Goal: Task Accomplishment & Management: Complete application form

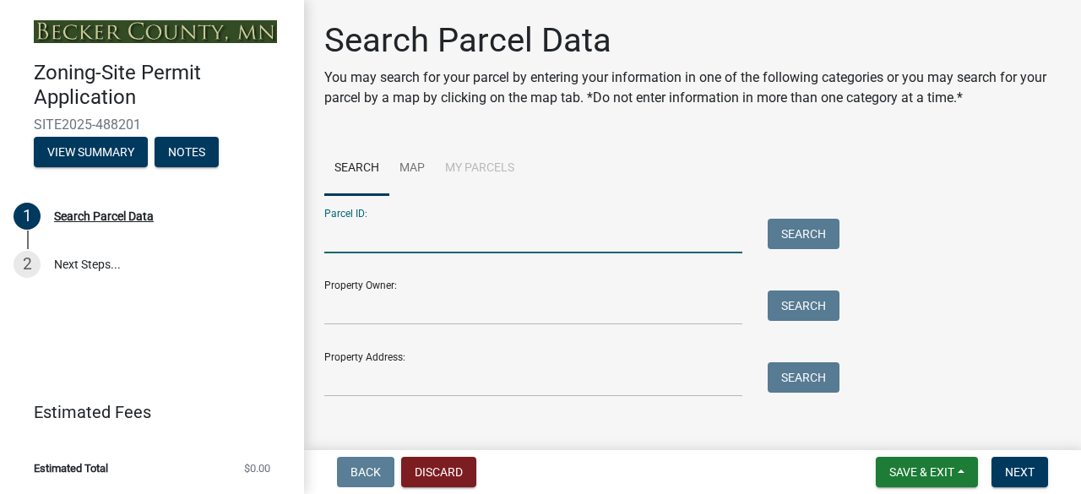
click at [368, 234] on input "Parcel ID:" at bounding box center [533, 236] width 418 height 35
type input "150439.000"
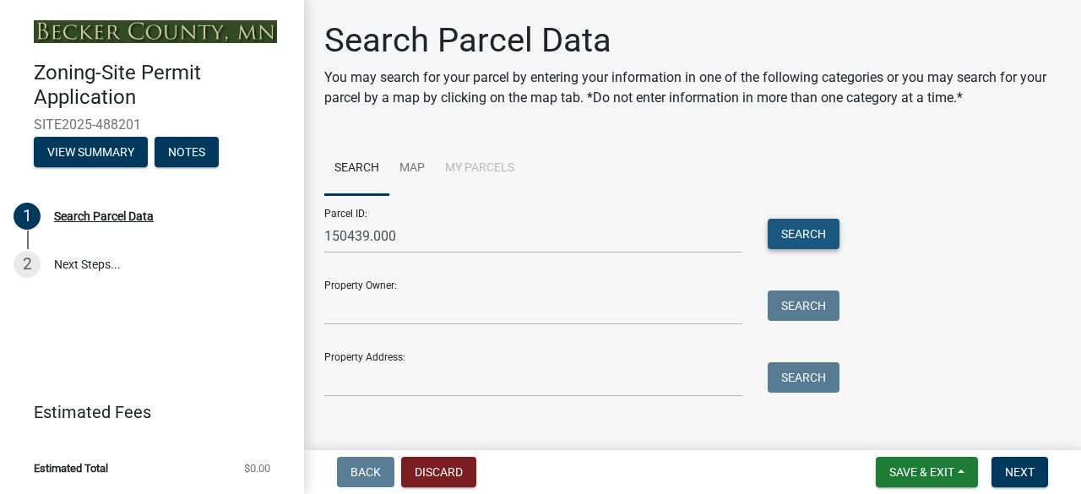
click at [818, 232] on button "Search" at bounding box center [804, 234] width 72 height 30
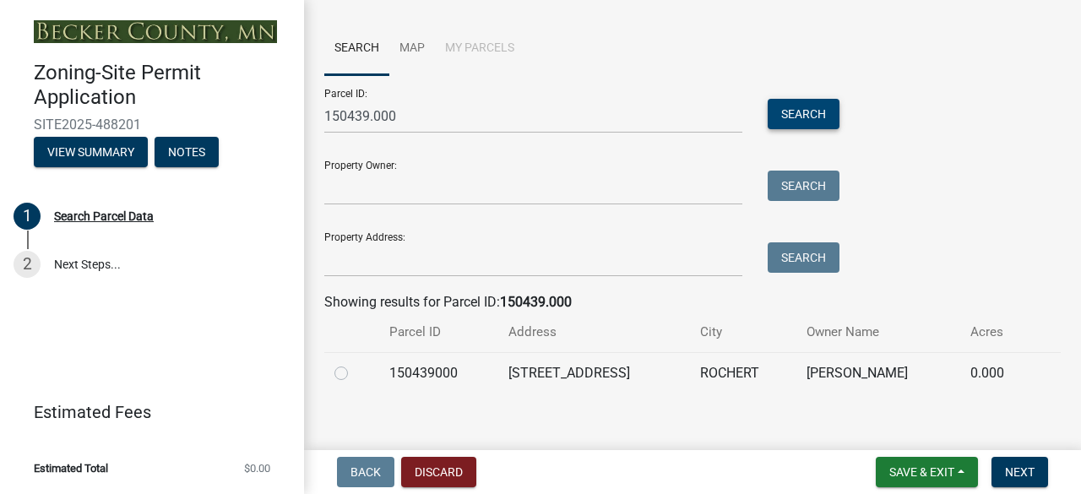
scroll to position [135, 0]
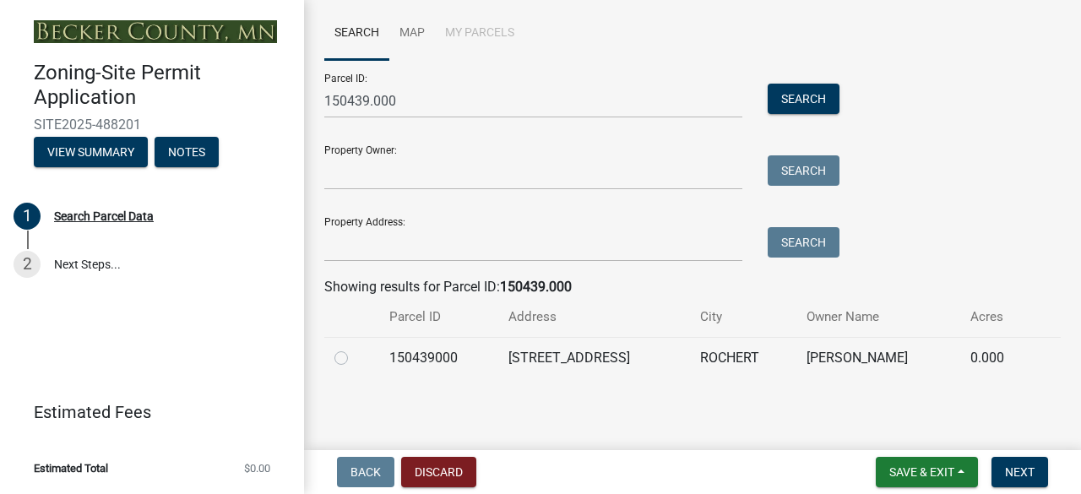
click at [355, 348] on label at bounding box center [355, 348] width 0 height 0
click at [355, 356] on input "radio" at bounding box center [360, 353] width 11 height 11
radio input "true"
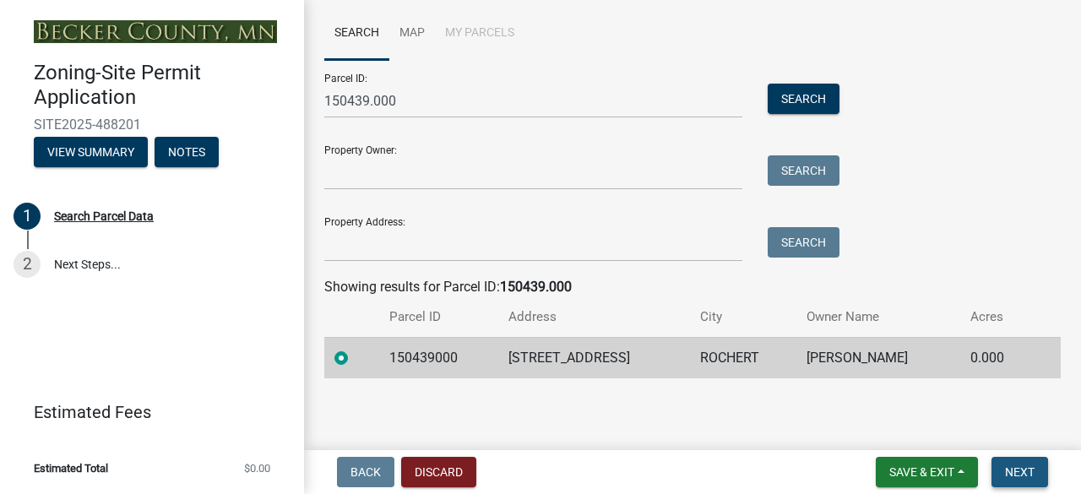
click at [1029, 475] on span "Next" at bounding box center [1020, 472] width 30 height 14
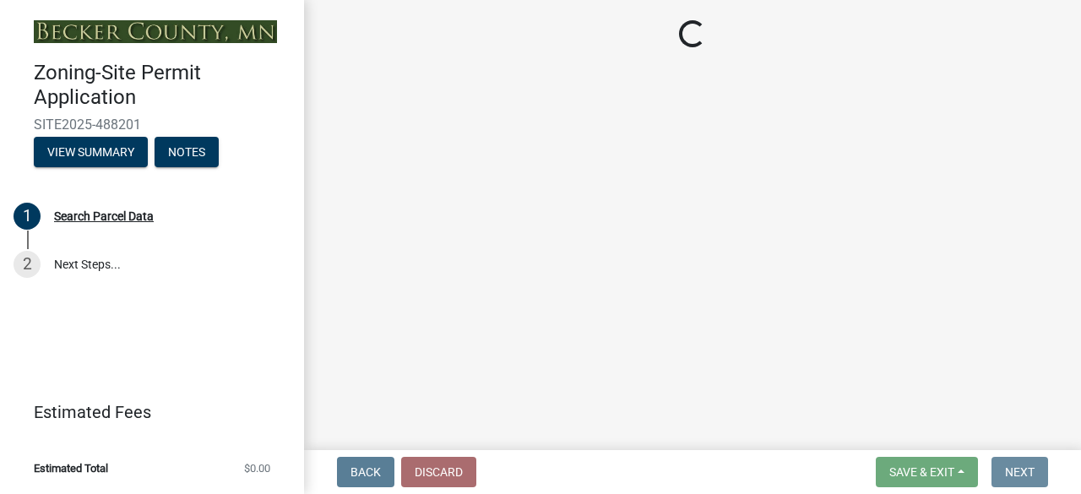
scroll to position [0, 0]
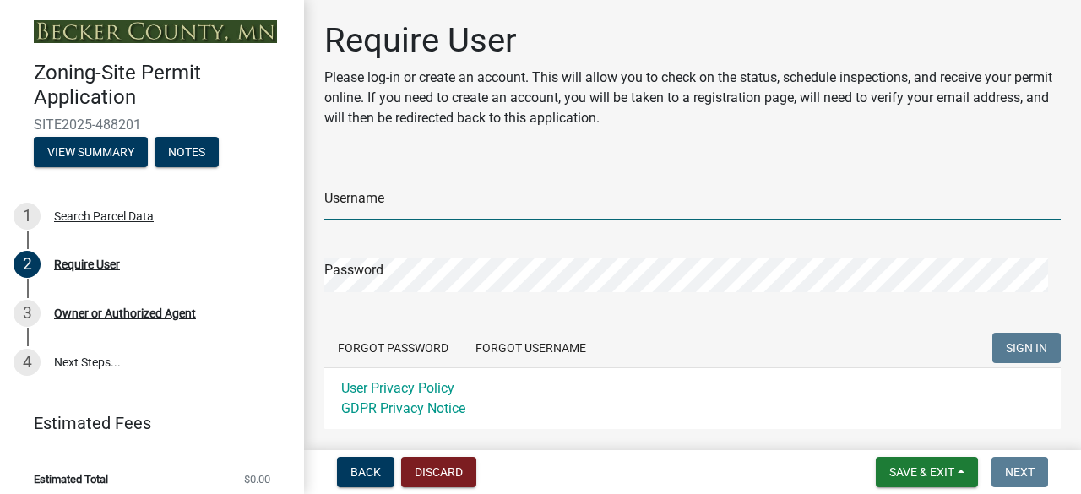
click at [369, 198] on input "Username" at bounding box center [692, 203] width 736 height 35
type input "karenborgeson"
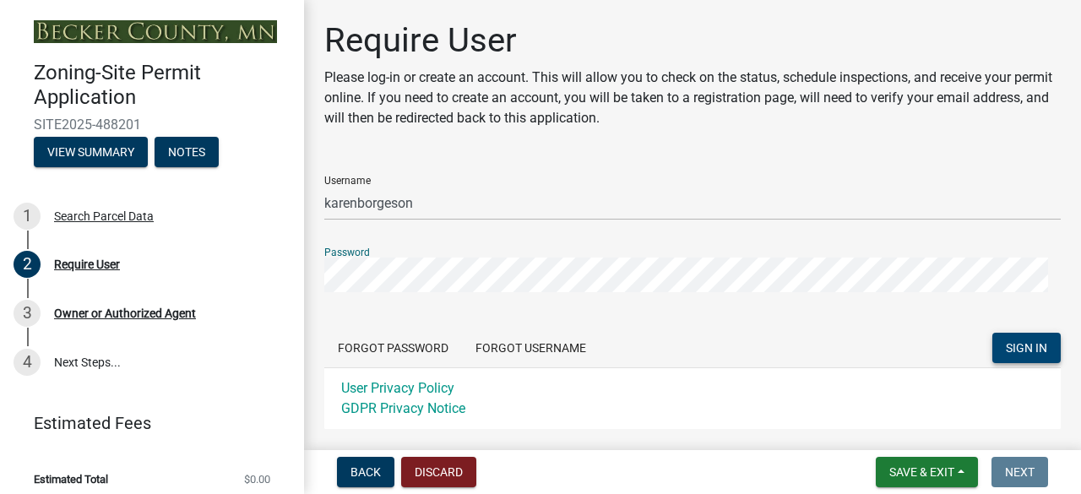
click at [1010, 347] on span "SIGN IN" at bounding box center [1026, 348] width 41 height 14
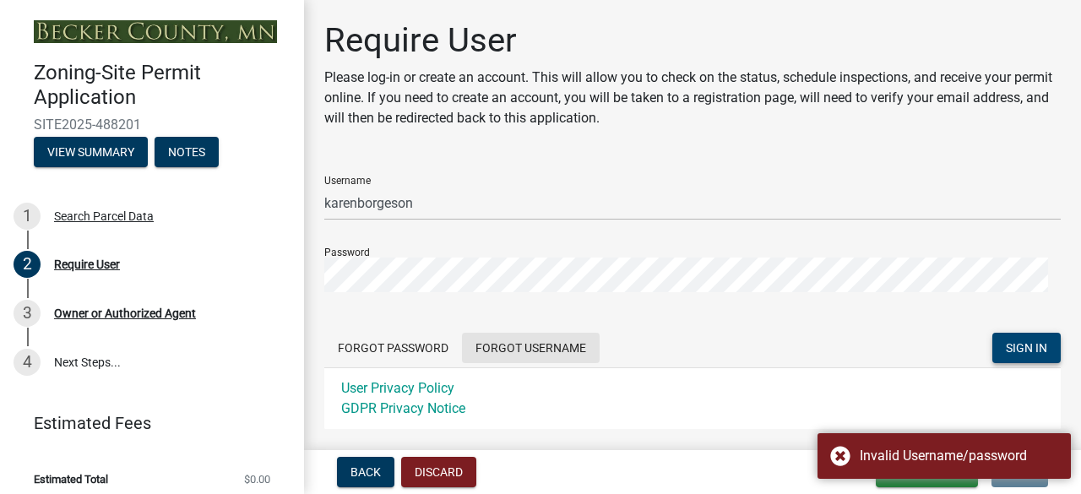
click at [545, 345] on button "Forgot Username" at bounding box center [531, 348] width 138 height 30
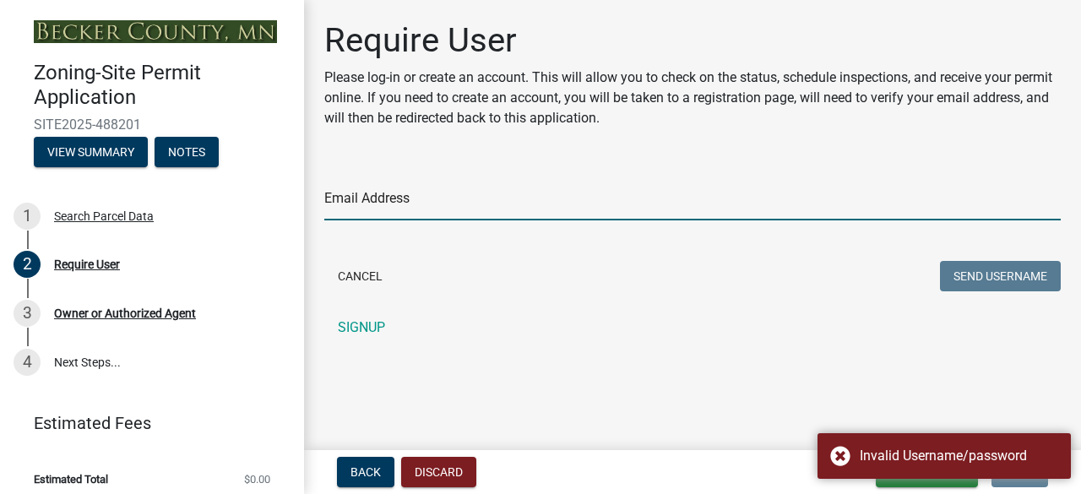
click at [350, 198] on input "Email Address" at bounding box center [692, 203] width 736 height 35
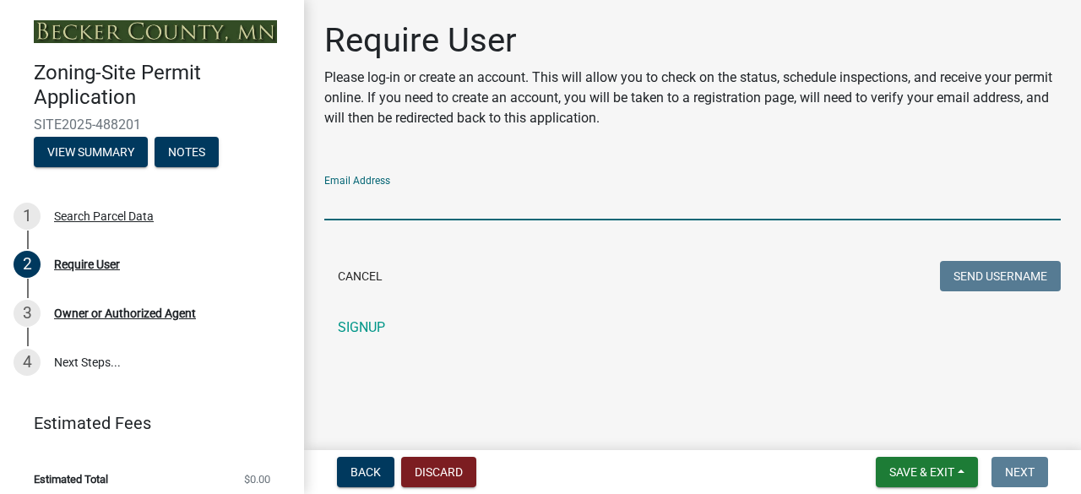
type input "[EMAIL_ADDRESS][DOMAIN_NAME]"
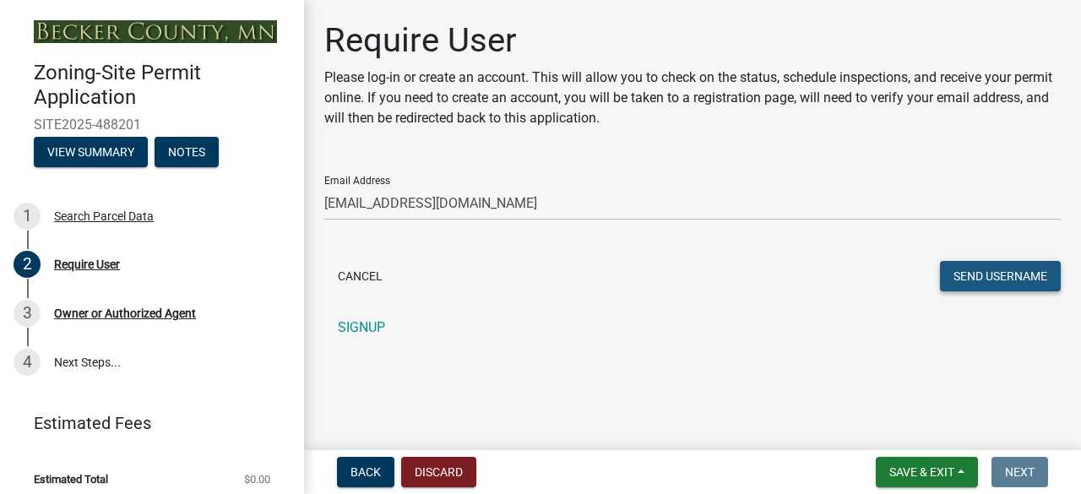
click at [1004, 276] on button "Send Username" at bounding box center [1000, 276] width 121 height 30
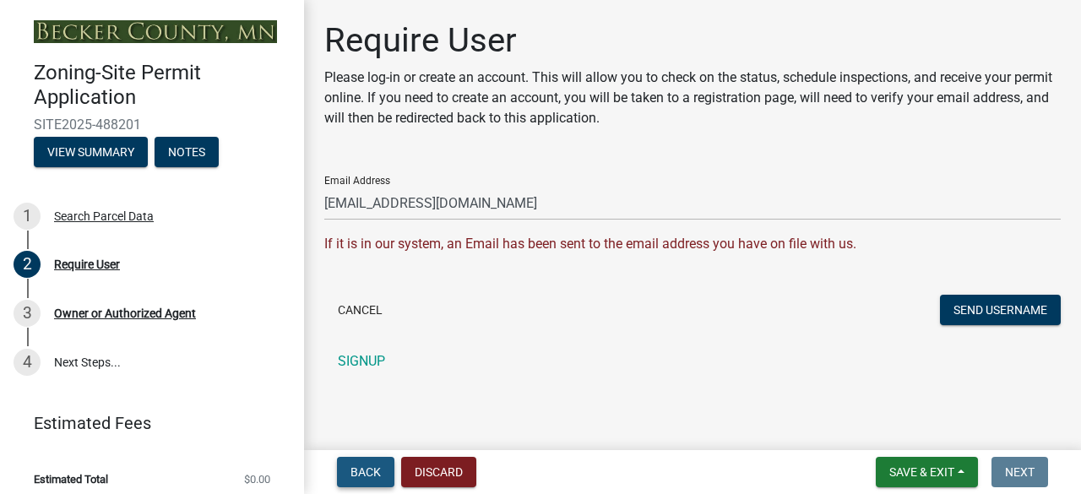
click at [377, 475] on span "Back" at bounding box center [365, 472] width 30 height 14
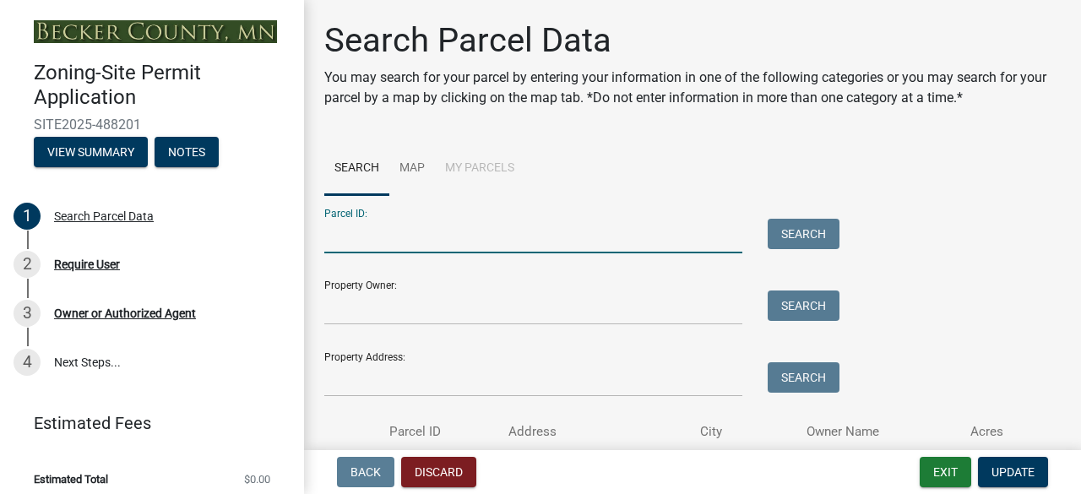
click at [357, 227] on input "Parcel ID:" at bounding box center [533, 236] width 418 height 35
type input "150439.000"
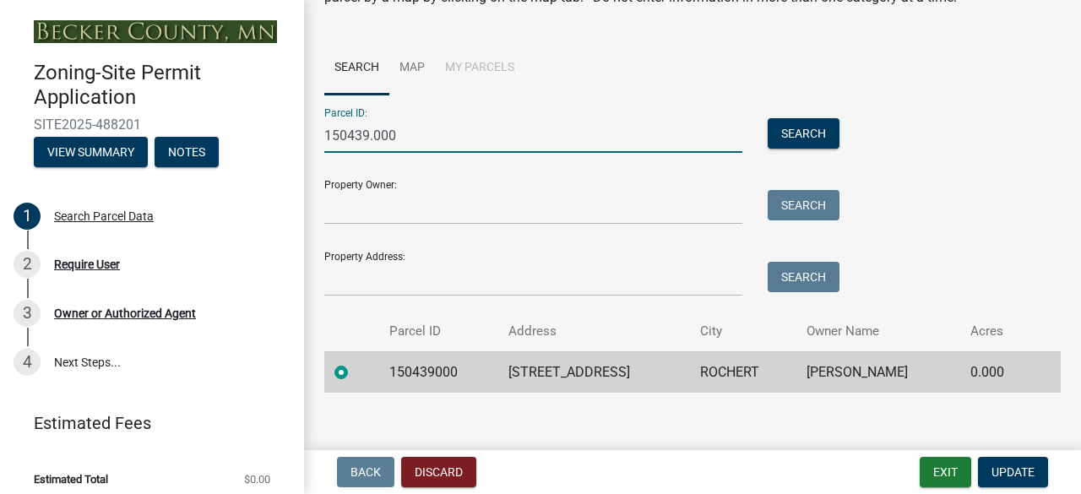
scroll to position [115, 0]
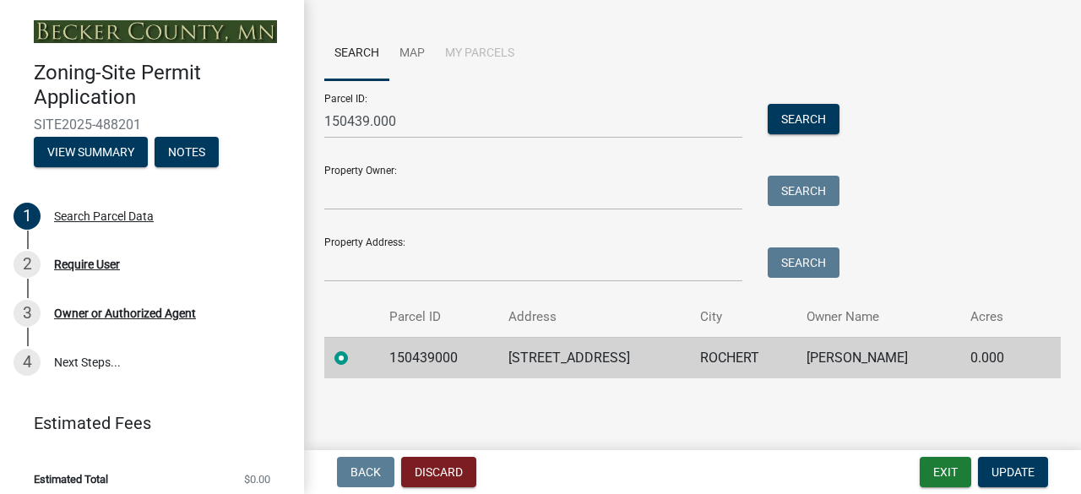
click at [355, 348] on label at bounding box center [355, 348] width 0 height 0
click at [355, 356] on input "radio" at bounding box center [360, 353] width 11 height 11
click at [1010, 470] on span "Update" at bounding box center [1013, 472] width 43 height 14
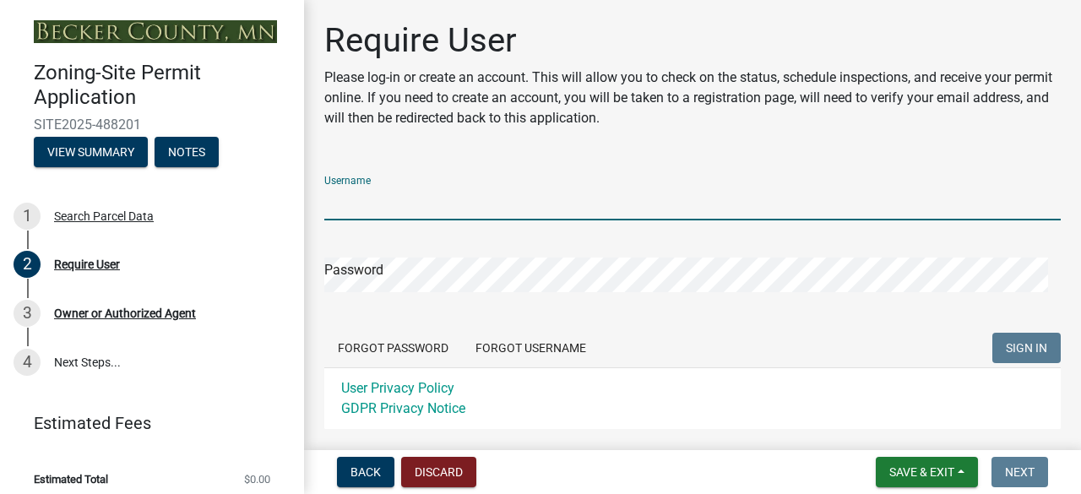
click at [333, 198] on input "Username" at bounding box center [692, 203] width 736 height 35
type input "[PERSON_NAME].[PERSON_NAME]"
click at [405, 345] on button "Forgot Password" at bounding box center [393, 348] width 138 height 30
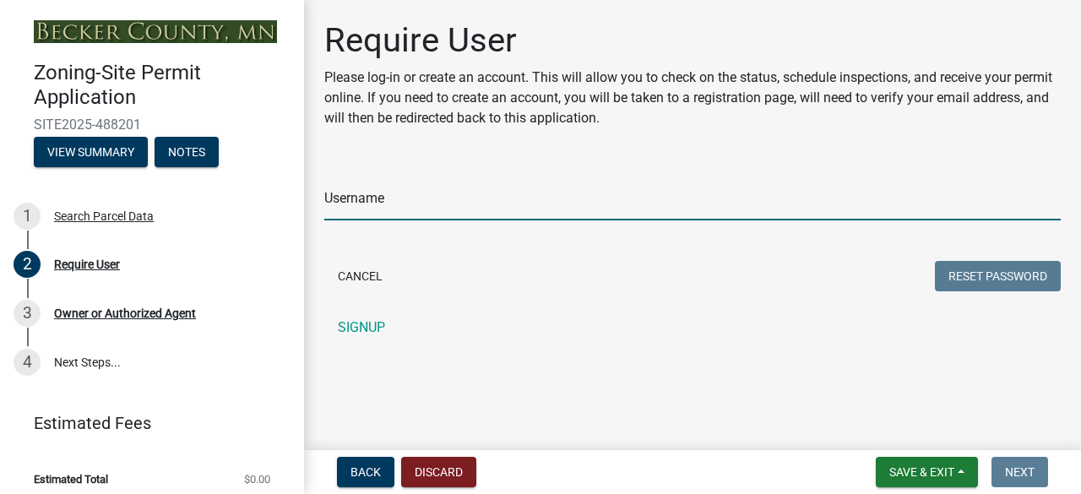
click at [347, 209] on input "Username" at bounding box center [692, 203] width 736 height 35
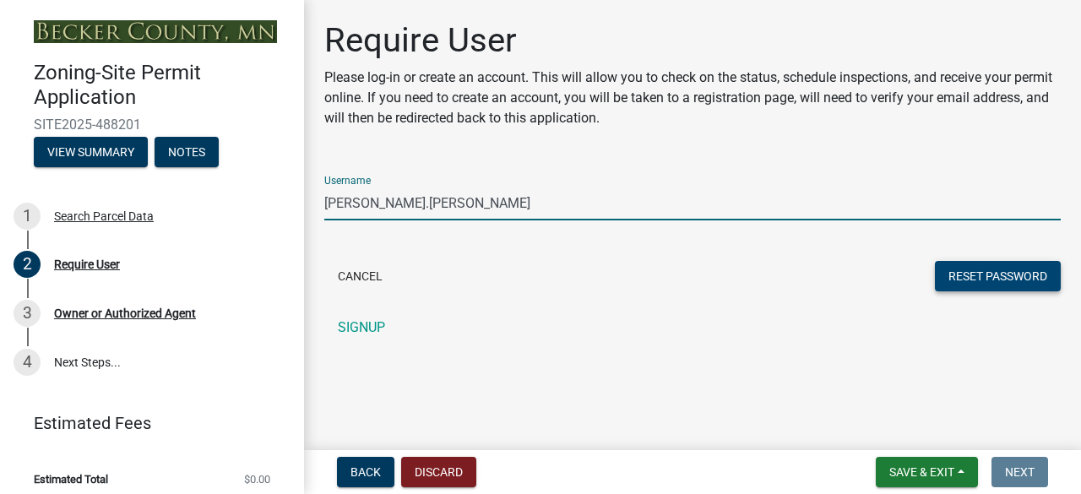
type input "[PERSON_NAME].[PERSON_NAME]"
click at [997, 291] on button "Reset Password" at bounding box center [998, 276] width 126 height 30
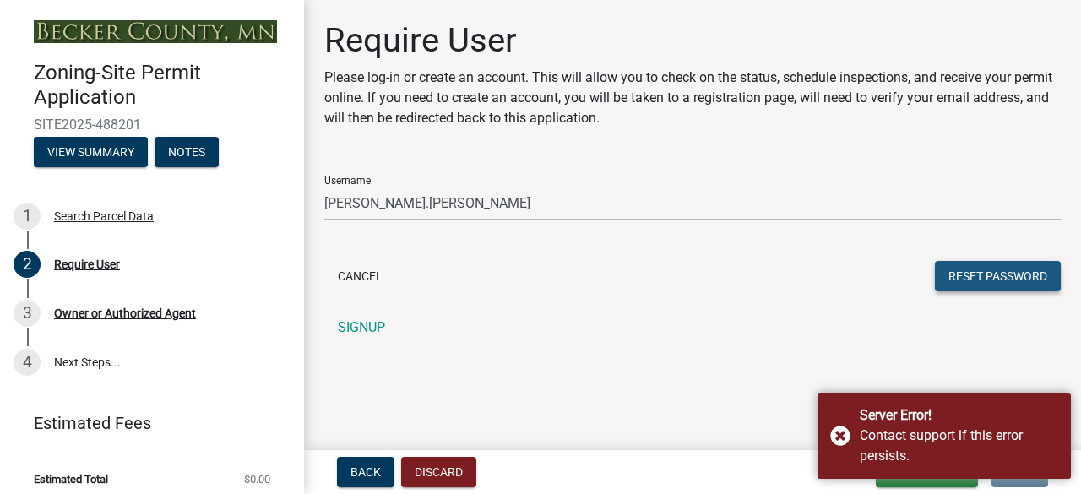
click at [989, 274] on button "Reset Password" at bounding box center [998, 276] width 126 height 30
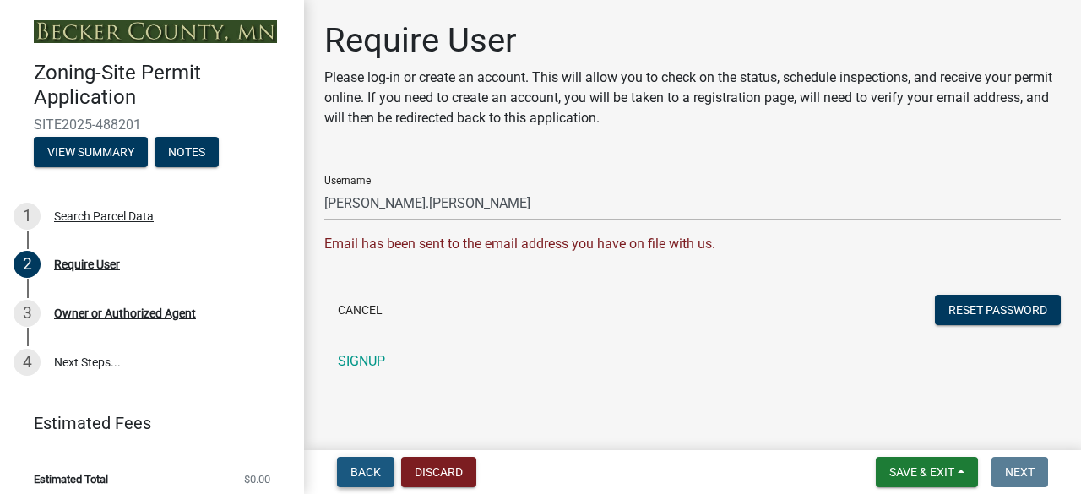
click at [368, 481] on button "Back" at bounding box center [365, 472] width 57 height 30
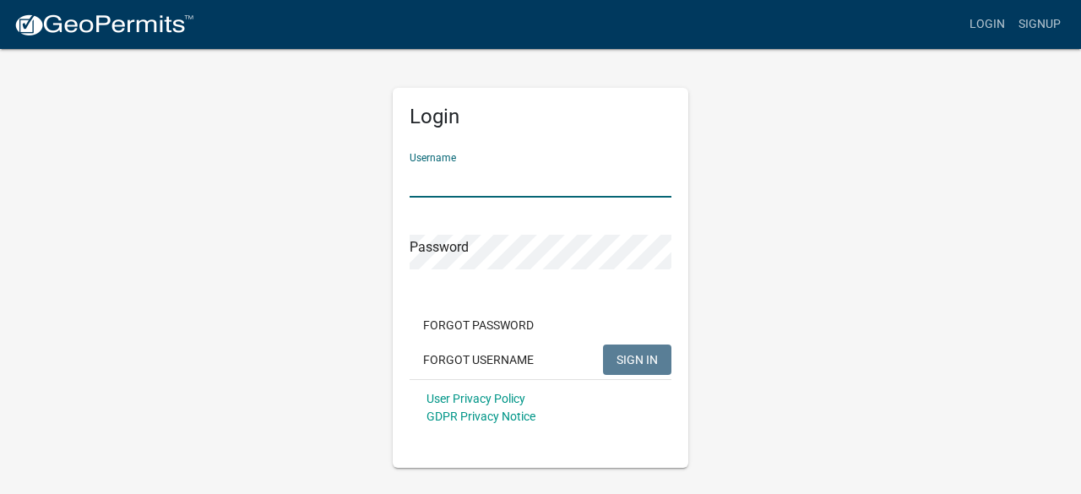
click at [448, 178] on input "Username" at bounding box center [541, 180] width 262 height 35
type input "[PERSON_NAME].[PERSON_NAME]"
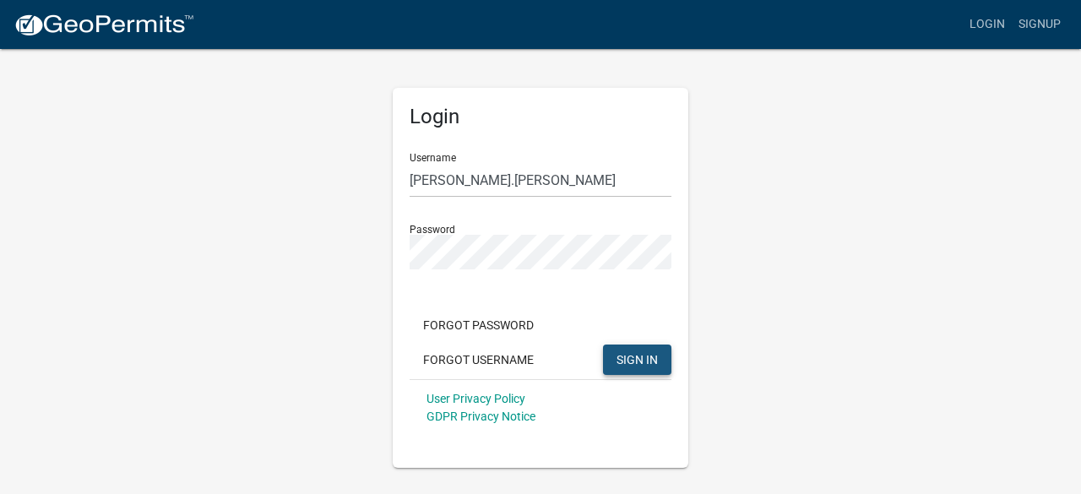
click at [649, 363] on span "SIGN IN" at bounding box center [637, 359] width 41 height 14
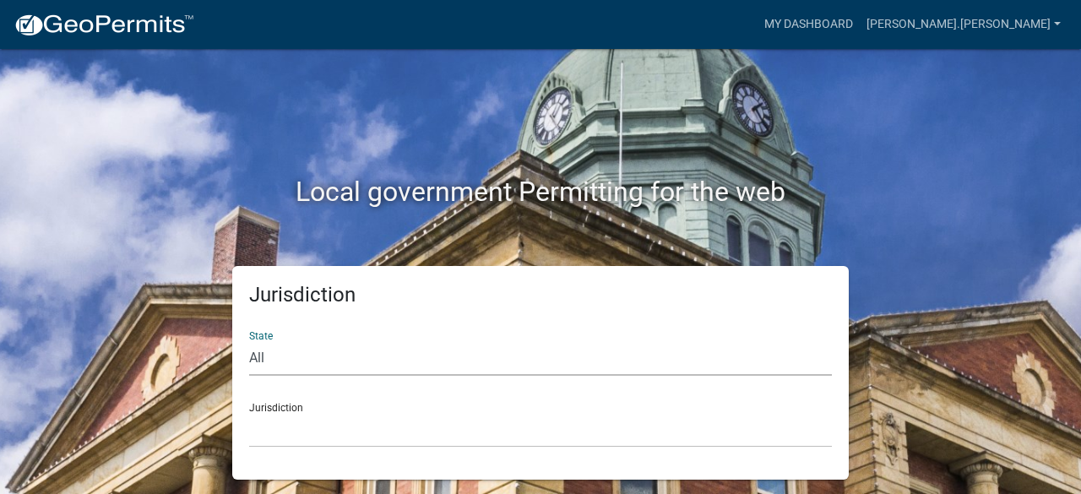
click at [277, 348] on select "All [US_STATE] [US_STATE] [US_STATE] [US_STATE] [US_STATE] [US_STATE] [US_STATE…" at bounding box center [540, 358] width 583 height 35
select select "[US_STATE]"
click at [249, 341] on select "All [US_STATE] [US_STATE] [US_STATE] [US_STATE] [US_STATE] [US_STATE] [US_STATE…" at bounding box center [540, 358] width 583 height 35
click at [296, 424] on select "[GEOGRAPHIC_DATA], [US_STATE] [GEOGRAPHIC_DATA], [US_STATE] [GEOGRAPHIC_DATA], …" at bounding box center [540, 430] width 583 height 35
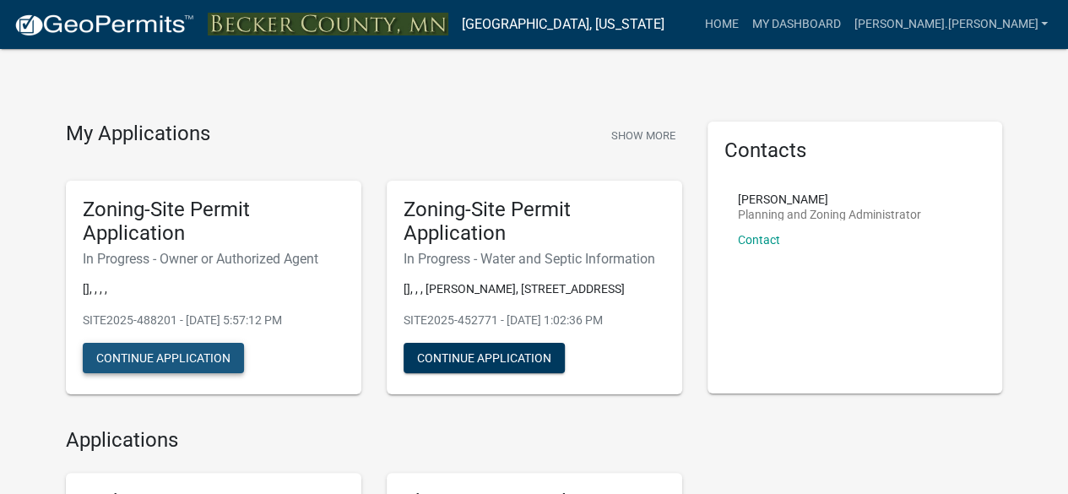
click at [173, 359] on button "Continue Application" at bounding box center [163, 358] width 161 height 30
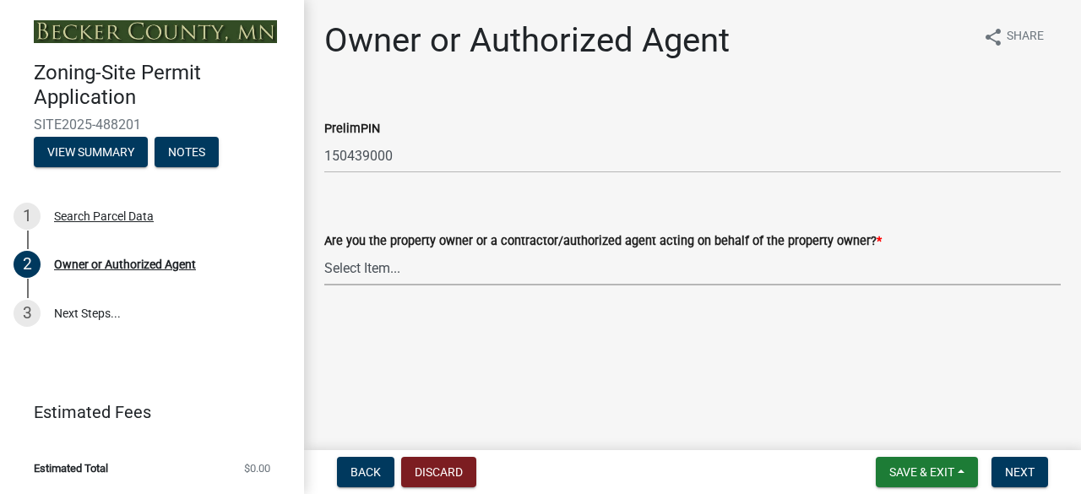
click at [334, 266] on select "Select Item... Property Owner Authorized Agent" at bounding box center [692, 268] width 736 height 35
click at [324, 251] on select "Select Item... Property Owner Authorized Agent" at bounding box center [692, 268] width 736 height 35
select select "3c674549-ed69-405f-b795-9fa3f7d47d9d"
click at [1025, 474] on span "Next" at bounding box center [1020, 472] width 30 height 14
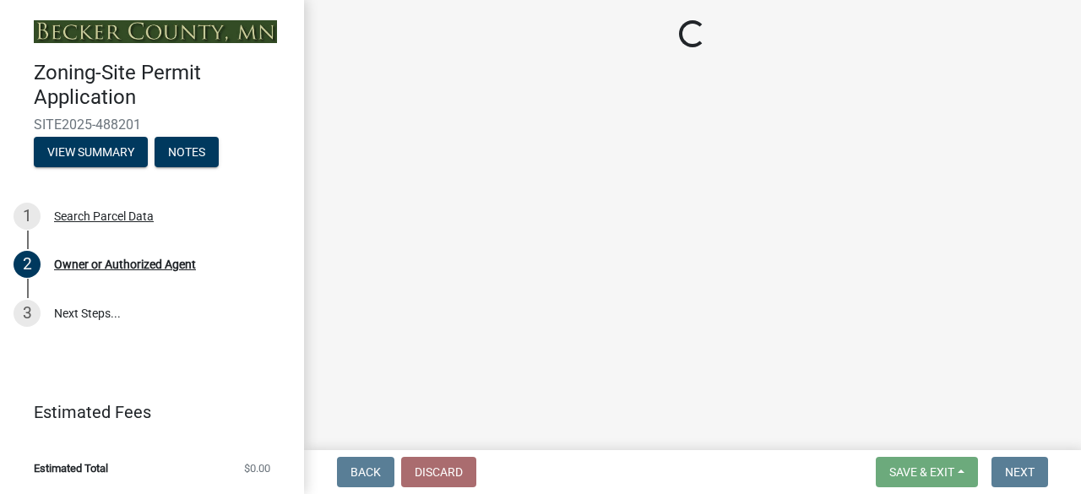
select select "efd0a9bf-e178-46e7-8304-415c3722b9ae"
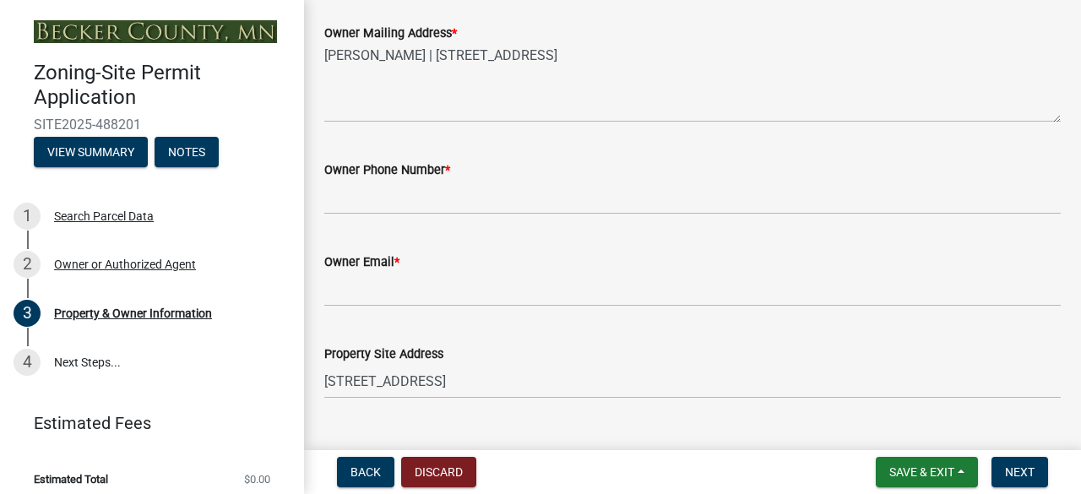
scroll to position [493, 0]
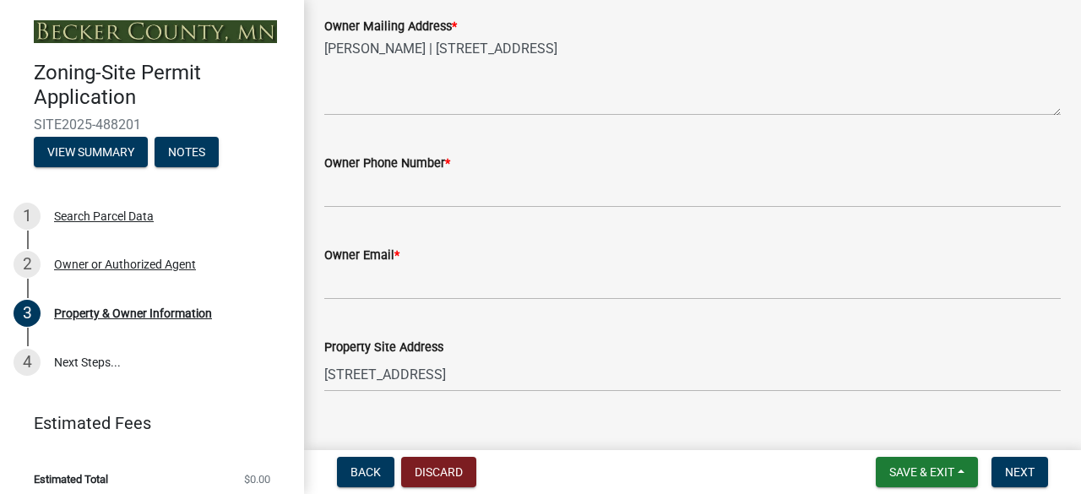
click at [361, 164] on label "Owner Phone Number *" at bounding box center [387, 164] width 126 height 12
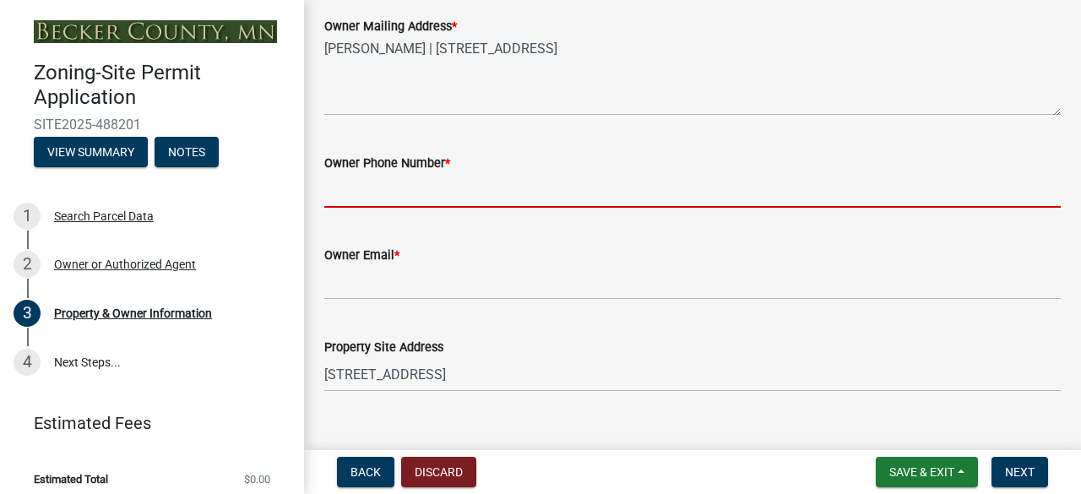
click at [361, 173] on input "Owner Phone Number *" at bounding box center [692, 190] width 736 height 35
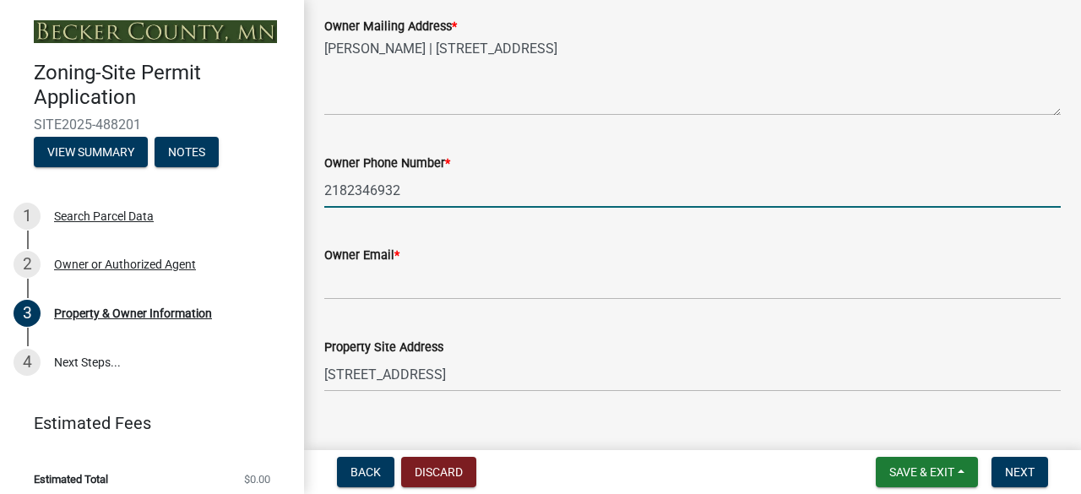
type input "2182346932"
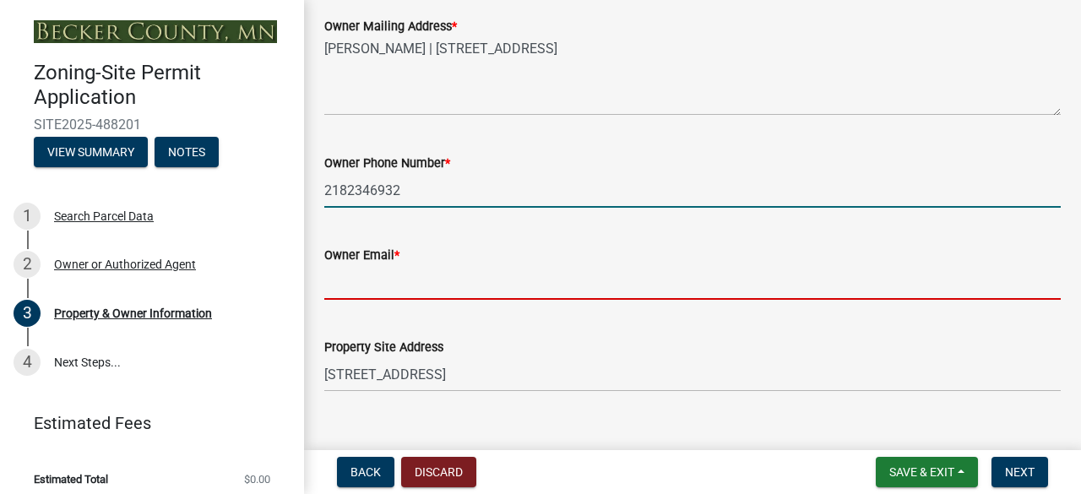
click at [350, 283] on input "Owner Email *" at bounding box center [692, 282] width 736 height 35
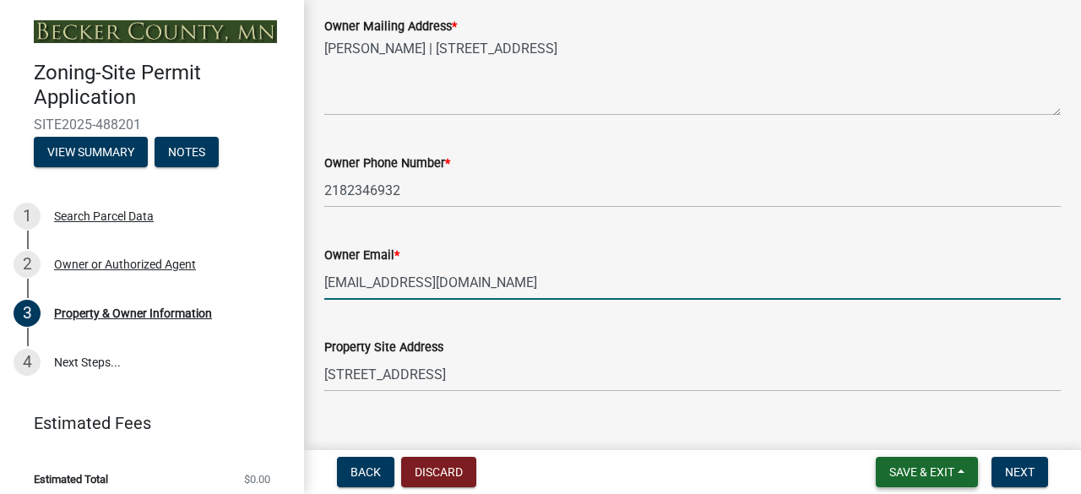
type input "[EMAIL_ADDRESS][DOMAIN_NAME]"
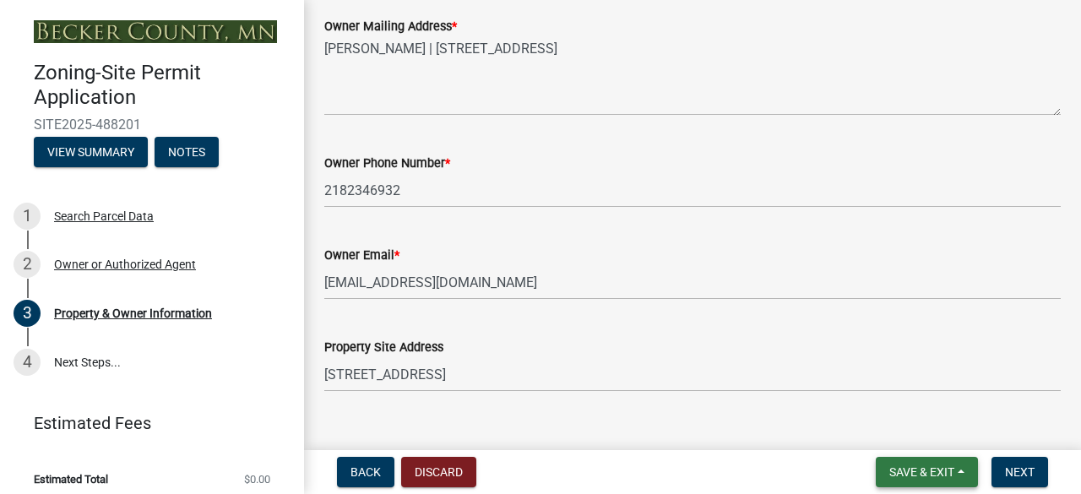
click at [943, 465] on span "Save & Exit" at bounding box center [921, 472] width 65 height 14
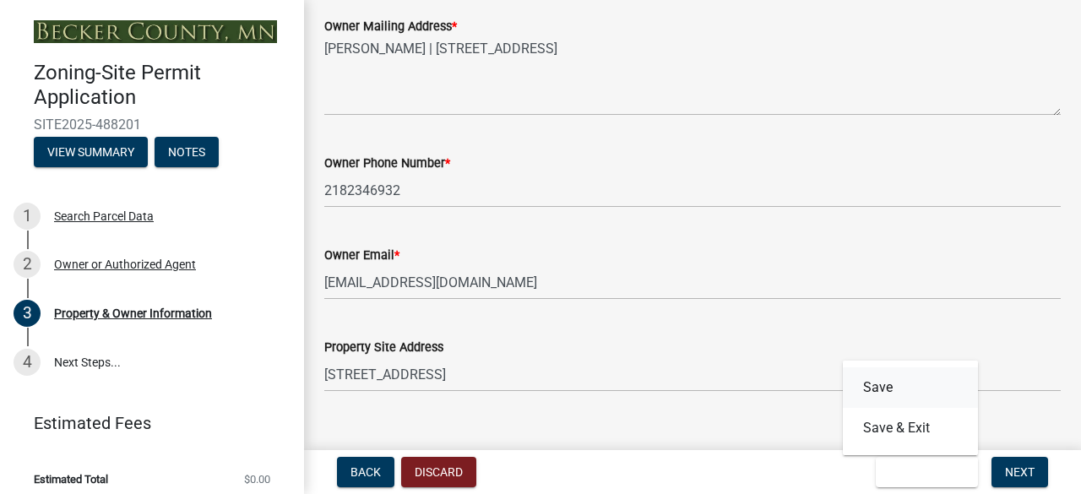
click at [877, 392] on button "Save" at bounding box center [910, 387] width 135 height 41
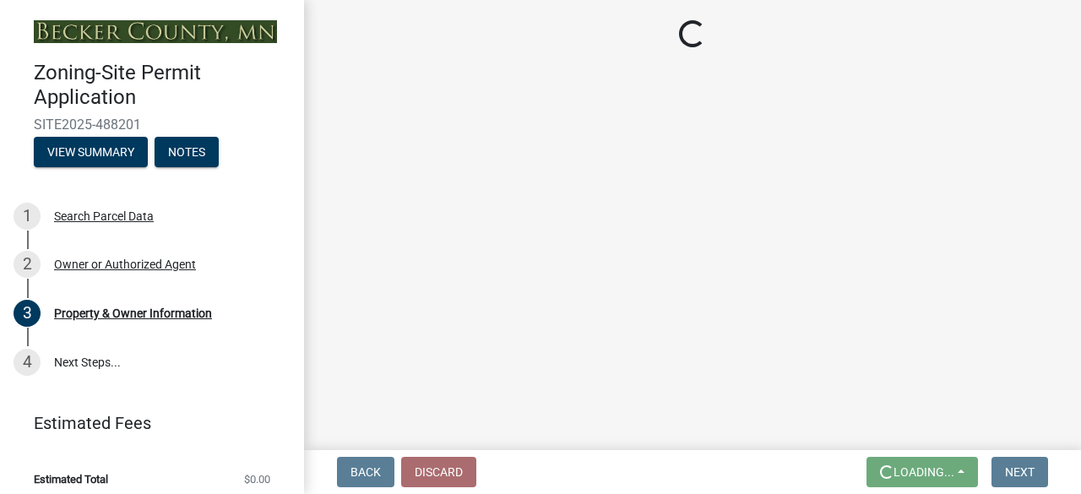
scroll to position [0, 0]
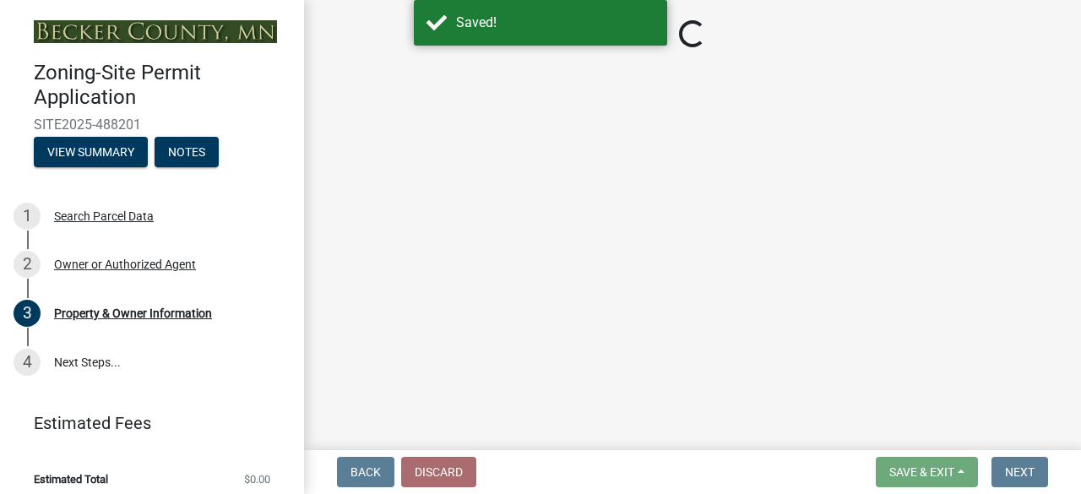
select select "efd0a9bf-e178-46e7-8304-415c3722b9ae"
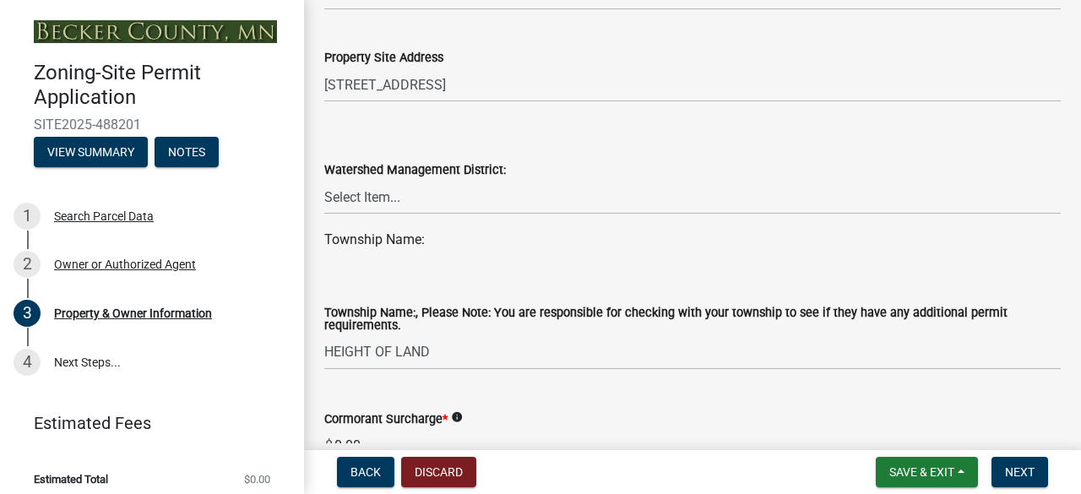
scroll to position [806, 0]
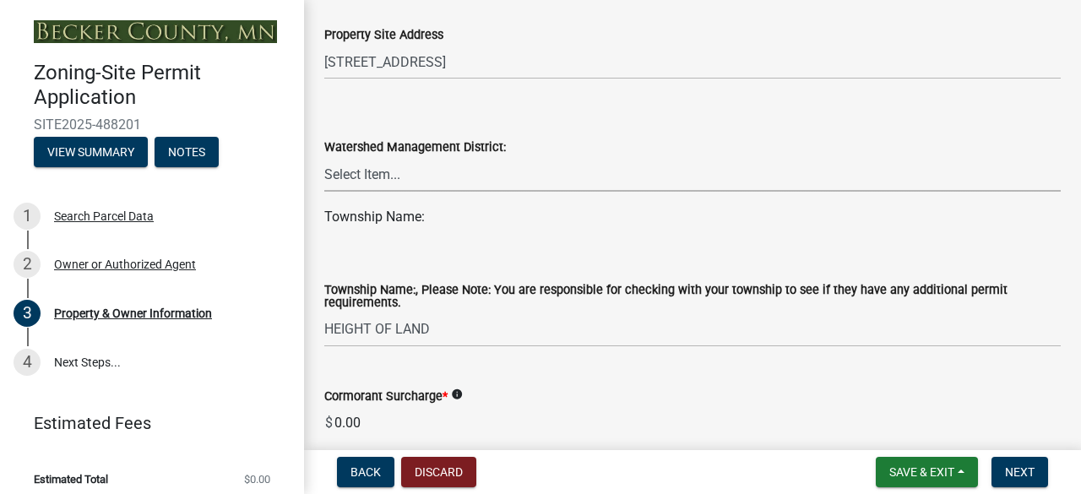
click at [362, 183] on select "Select Item... PELICAN RIVER WTRSHD BUFFALO WATERSHED CORMORANT WATERSHED WILD …" at bounding box center [692, 174] width 736 height 35
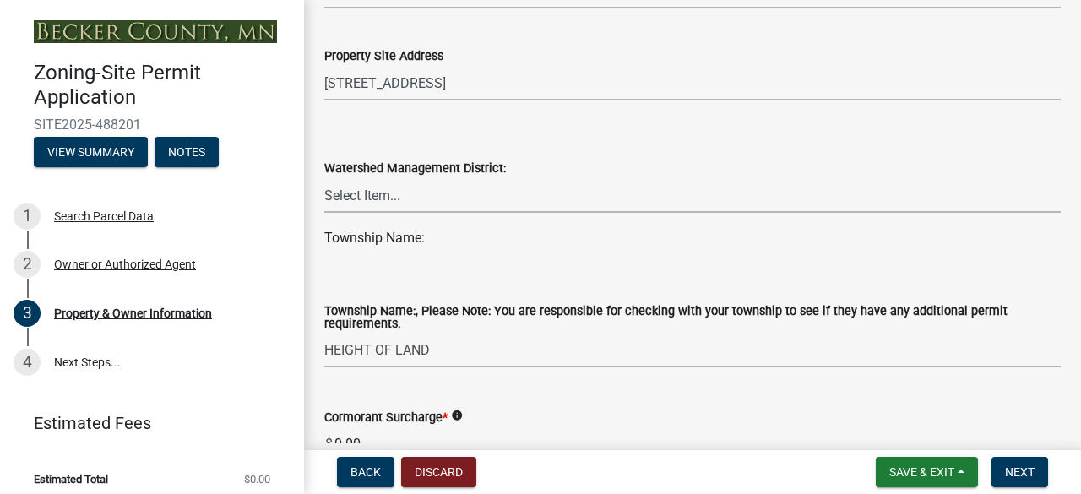
scroll to position [781, 0]
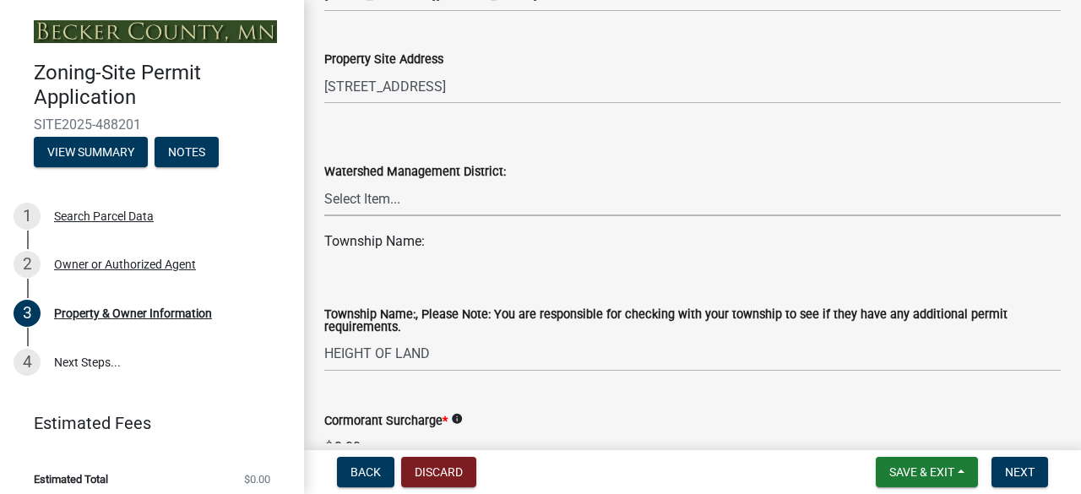
click at [353, 198] on select "Select Item... PELICAN RIVER WTRSHD BUFFALO WATERSHED CORMORANT WATERSHED WILD …" at bounding box center [692, 199] width 736 height 35
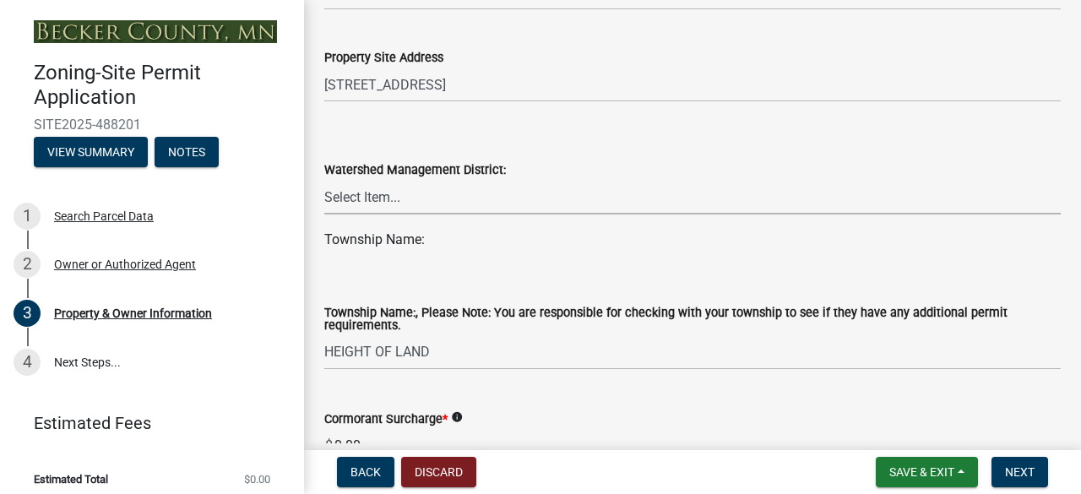
scroll to position [780, 0]
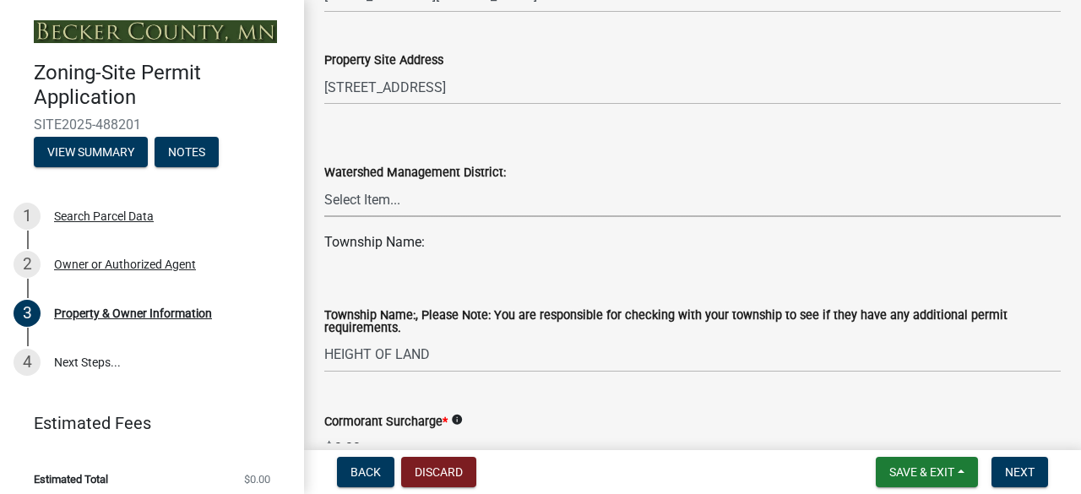
click at [356, 201] on select "Select Item... PELICAN RIVER WTRSHD BUFFALO WATERSHED CORMORANT WATERSHED WILD …" at bounding box center [692, 199] width 736 height 35
click at [385, 358] on select "Select Item... [GEOGRAPHIC_DATA] AUDUBON [GEOGRAPHIC_DATA] CALLAWAY [GEOGRAPHIC…" at bounding box center [692, 355] width 736 height 35
click at [324, 339] on select "Select Item... [GEOGRAPHIC_DATA] AUDUBON [GEOGRAPHIC_DATA] CALLAWAY [GEOGRAPHIC…" at bounding box center [692, 355] width 736 height 35
click at [331, 194] on select "Select Item... PELICAN RIVER WTRSHD BUFFALO WATERSHED CORMORANT WATERSHED WILD …" at bounding box center [692, 199] width 736 height 35
click at [324, 183] on select "Select Item... PELICAN RIVER WTRSHD BUFFALO WATERSHED CORMORANT WATERSHED WILD …" at bounding box center [692, 199] width 736 height 35
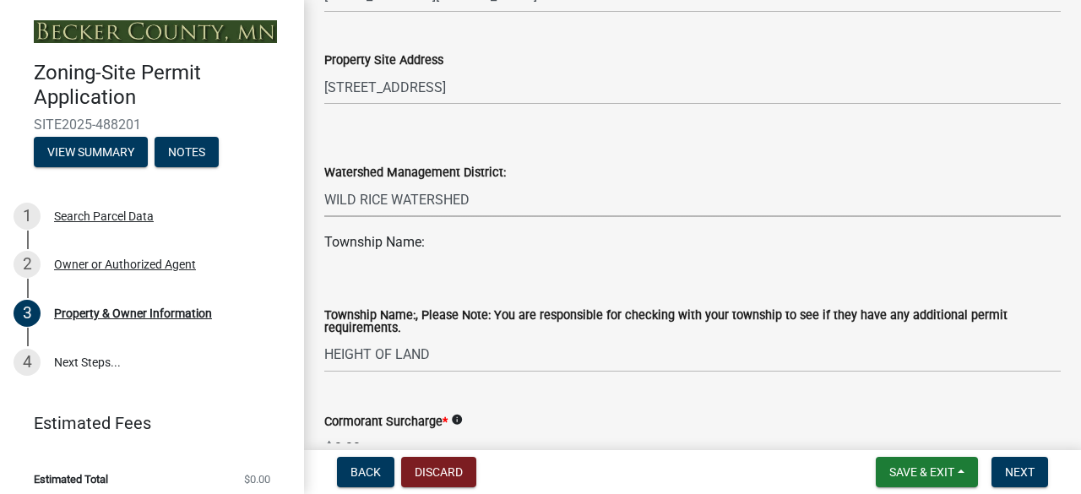
select select "5a3c243d-5cb2-4bc7-bda1-959088d74f81"
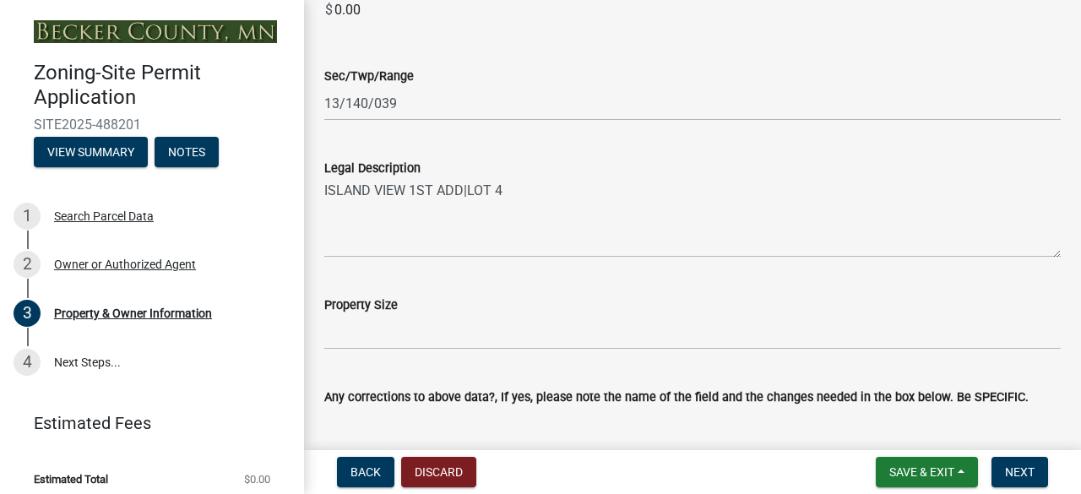
scroll to position [1209, 0]
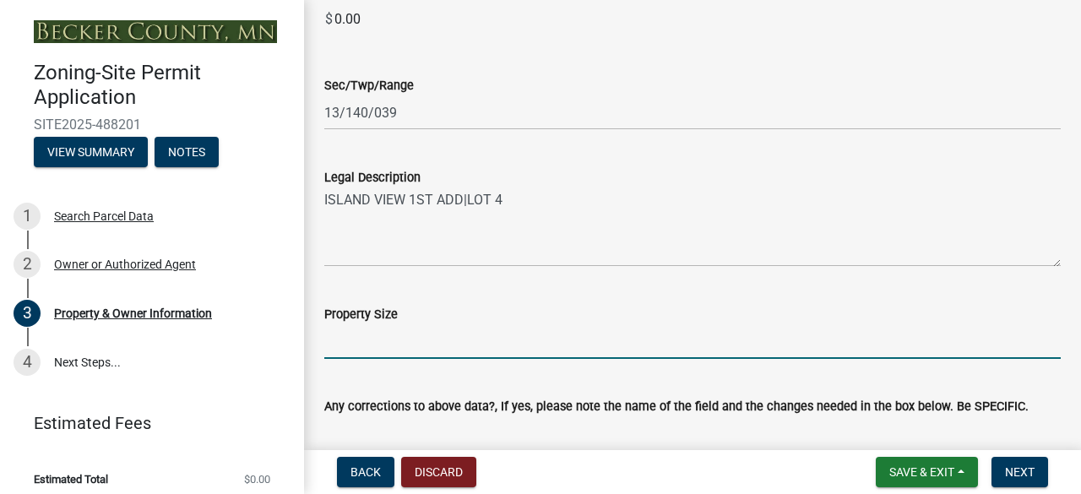
click at [360, 333] on input "Property Size" at bounding box center [692, 341] width 736 height 35
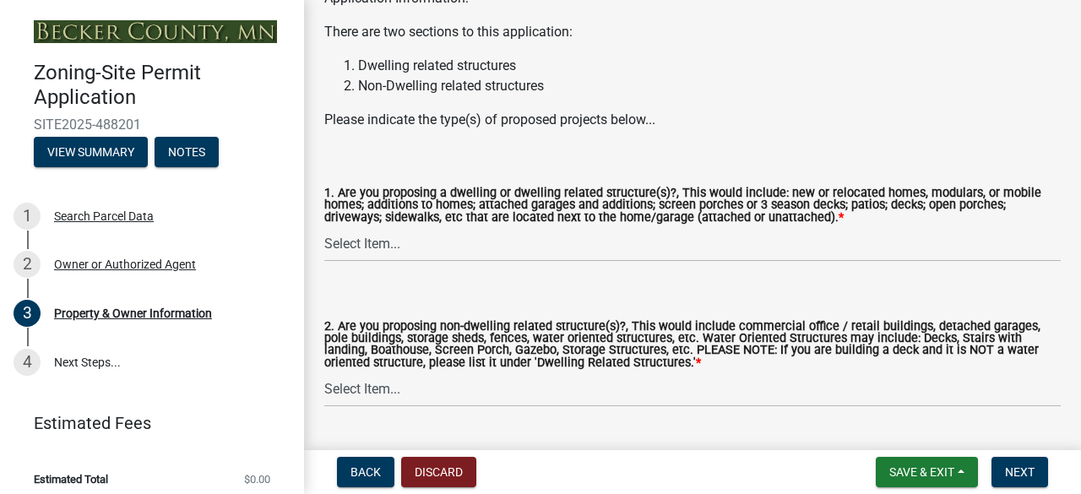
scroll to position [1858, 0]
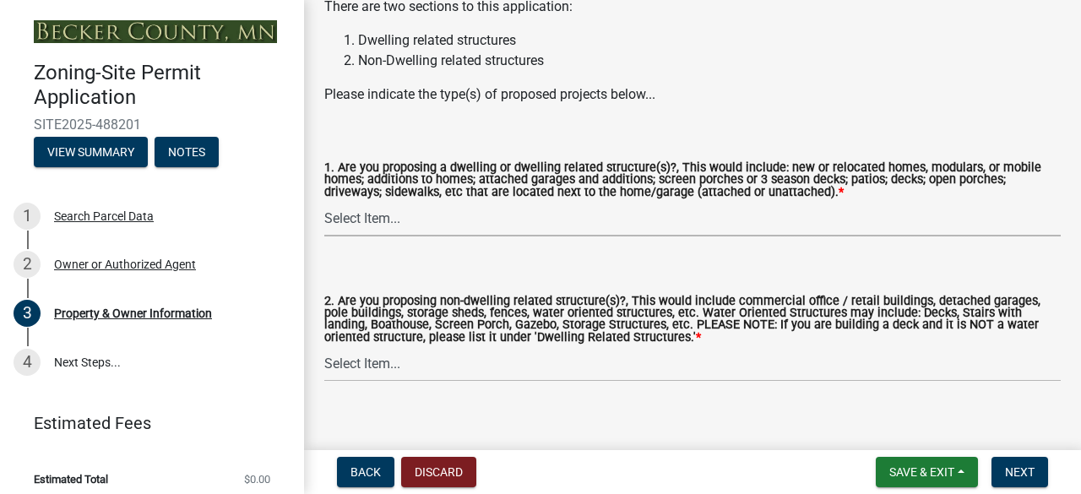
click at [367, 236] on select "Select Item... Yes No" at bounding box center [692, 219] width 736 height 35
click at [324, 221] on select "Select Item... Yes No" at bounding box center [692, 219] width 736 height 35
select select "f87eba17-8ed9-4ad8-aefc-fe36a3f3544b"
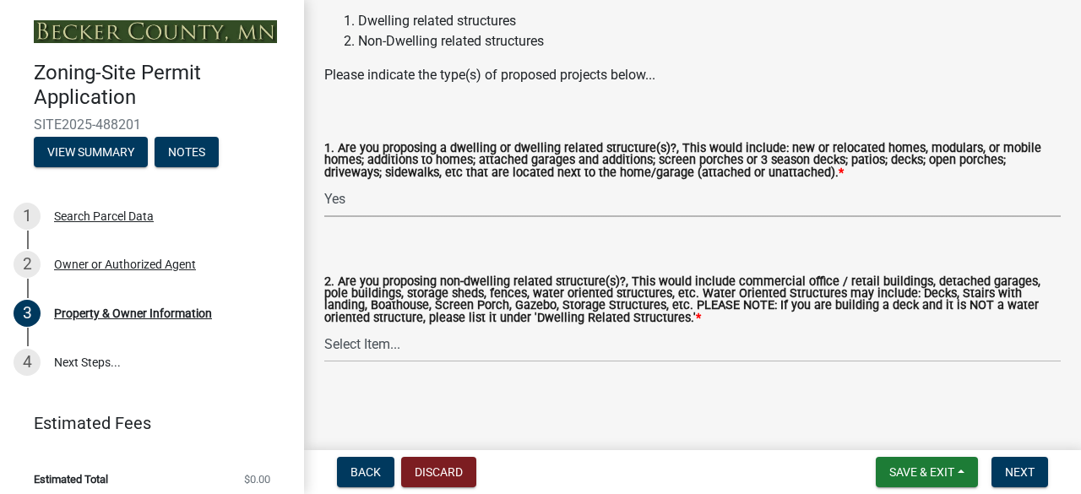
scroll to position [1899, 0]
click at [367, 345] on select "Select Item... Yes No" at bounding box center [692, 345] width 736 height 35
click at [324, 328] on select "Select Item... Yes No" at bounding box center [692, 345] width 736 height 35
select select "393a978c-6bd5-4cb2-a6a0-db6feb8732b8"
click at [1025, 470] on span "Next" at bounding box center [1020, 472] width 30 height 14
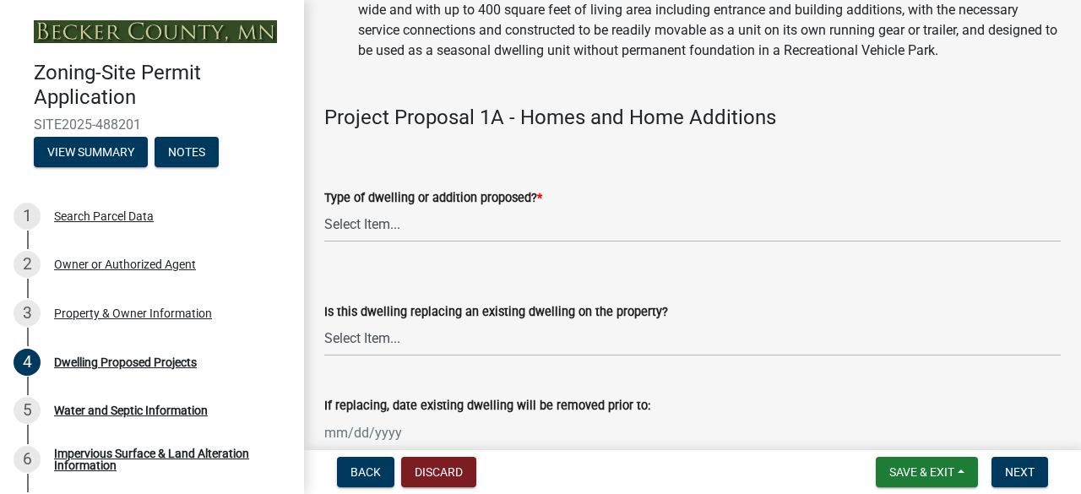
scroll to position [427, 0]
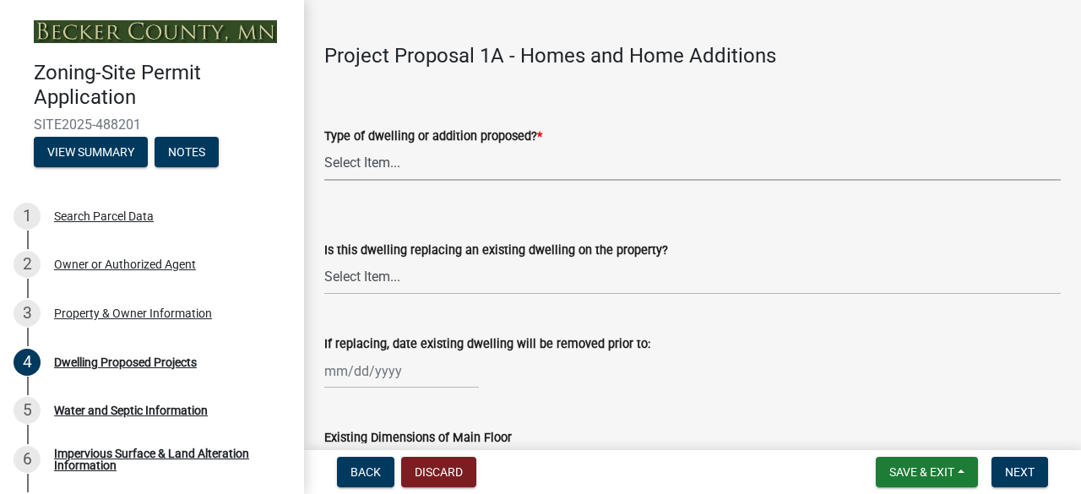
click at [341, 181] on select "Select Item... N/A - Not a dwelling New Home-Onsite Construction New Modular (E…" at bounding box center [692, 163] width 736 height 35
click at [324, 166] on select "Select Item... N/A - Not a dwelling New Home-Onsite Construction New Modular (E…" at bounding box center [692, 163] width 736 height 35
select select "5b8abcc6-67f7-49fb-8f25-c295ccc2b339"
click at [405, 295] on select "Select Item... N/A Yes No" at bounding box center [692, 277] width 736 height 35
click at [324, 280] on select "Select Item... N/A Yes No" at bounding box center [692, 277] width 736 height 35
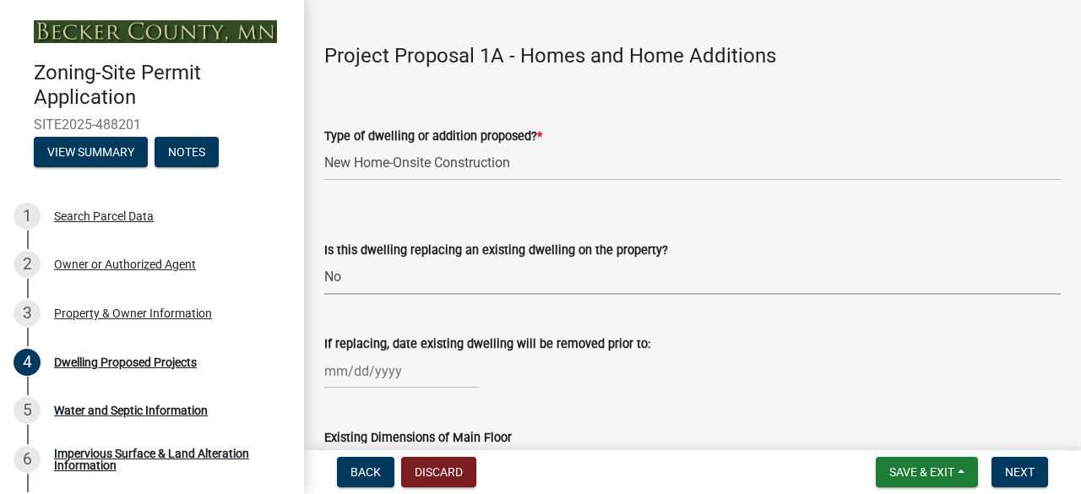
select select "566f81cc-4b3f-4ecb-9f16-a2b313352c61"
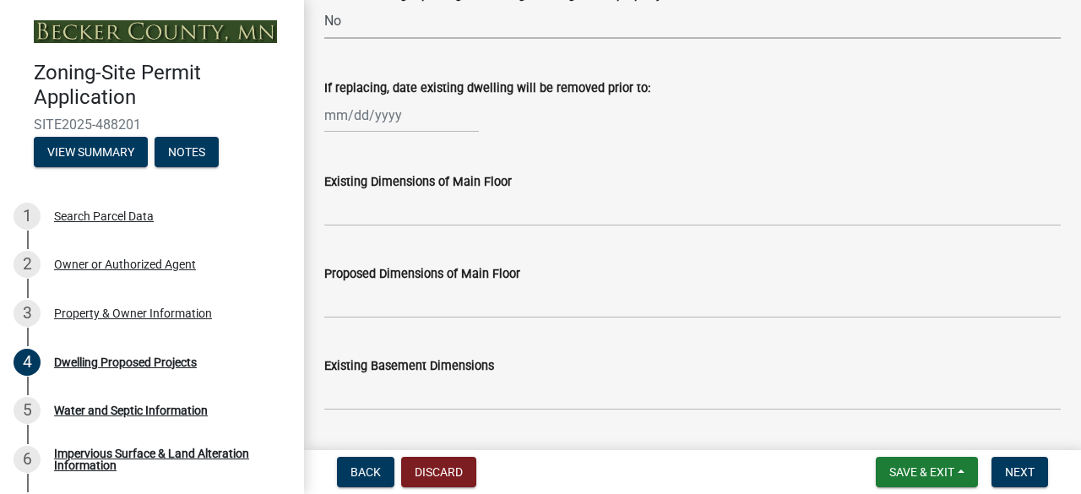
scroll to position [690, 0]
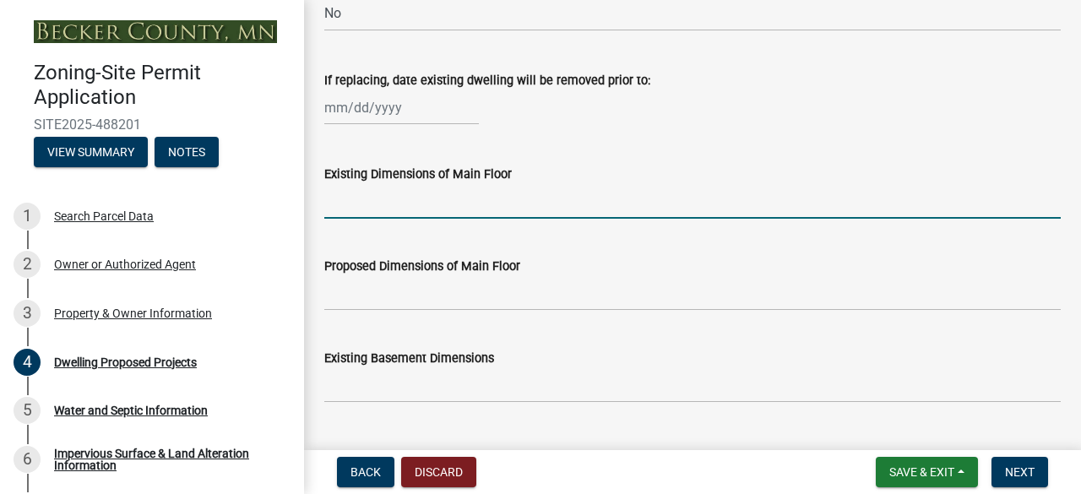
click at [336, 216] on input "Existing Dimensions of Main Floor" at bounding box center [692, 201] width 736 height 35
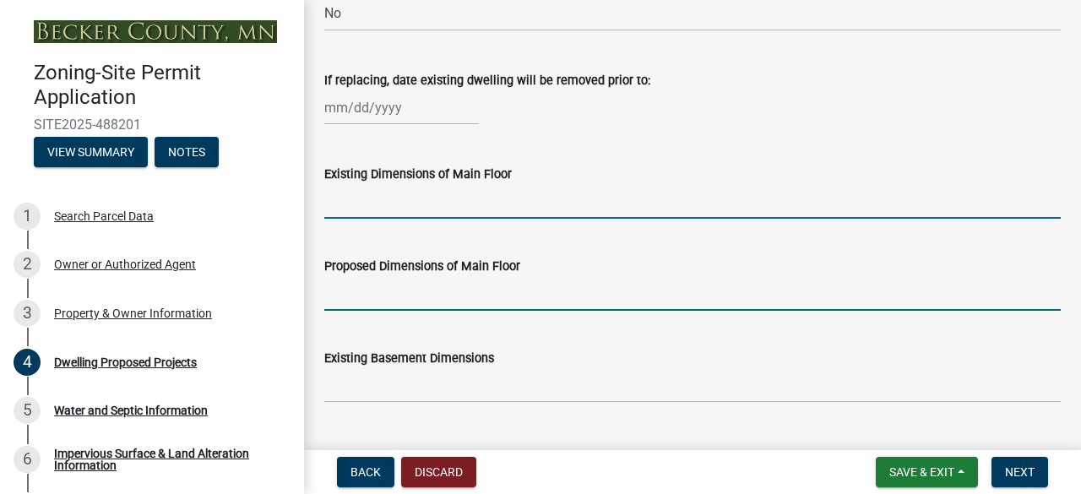
click at [351, 307] on input "Proposed Dimensions of Main Floor" at bounding box center [692, 293] width 736 height 35
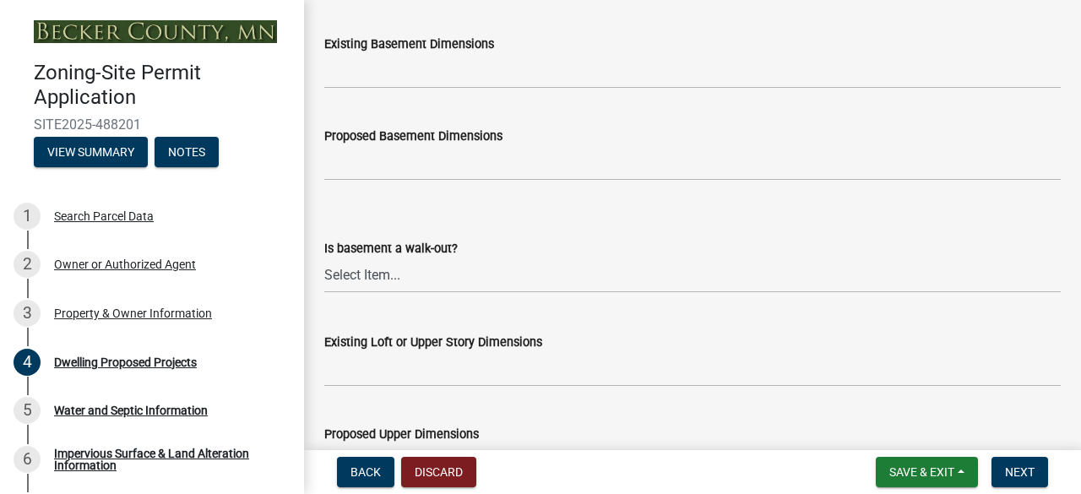
scroll to position [1046, 0]
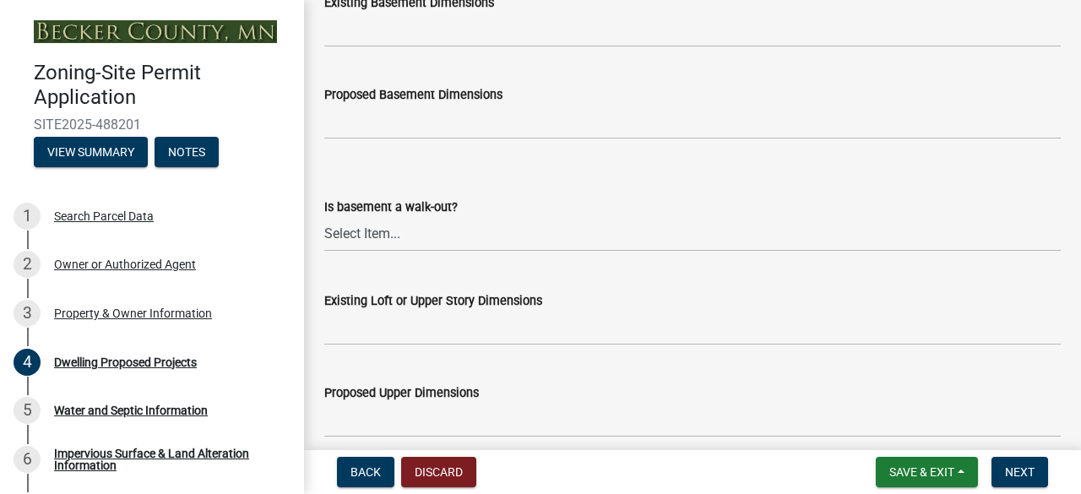
type input "60' x 40'"
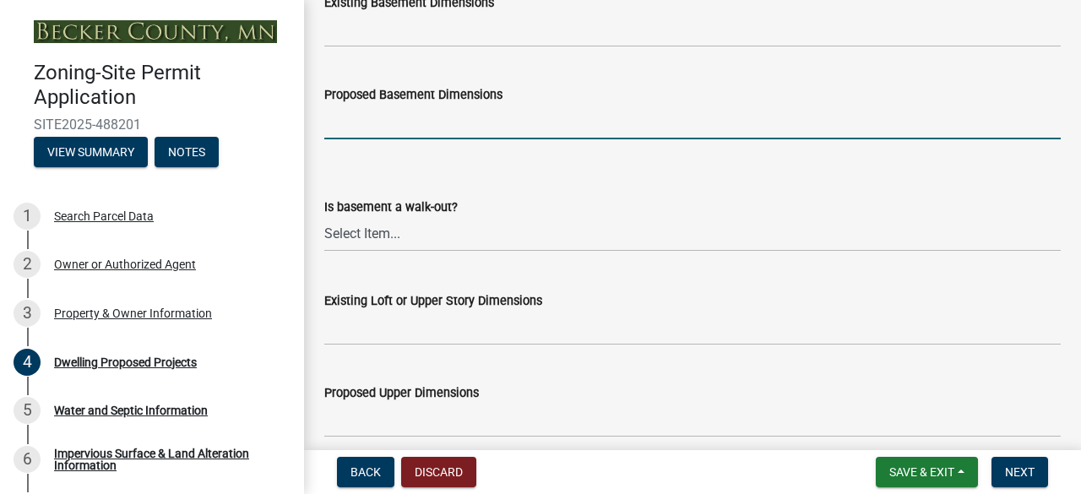
click at [345, 139] on input "Proposed Basement Dimensions" at bounding box center [692, 122] width 736 height 35
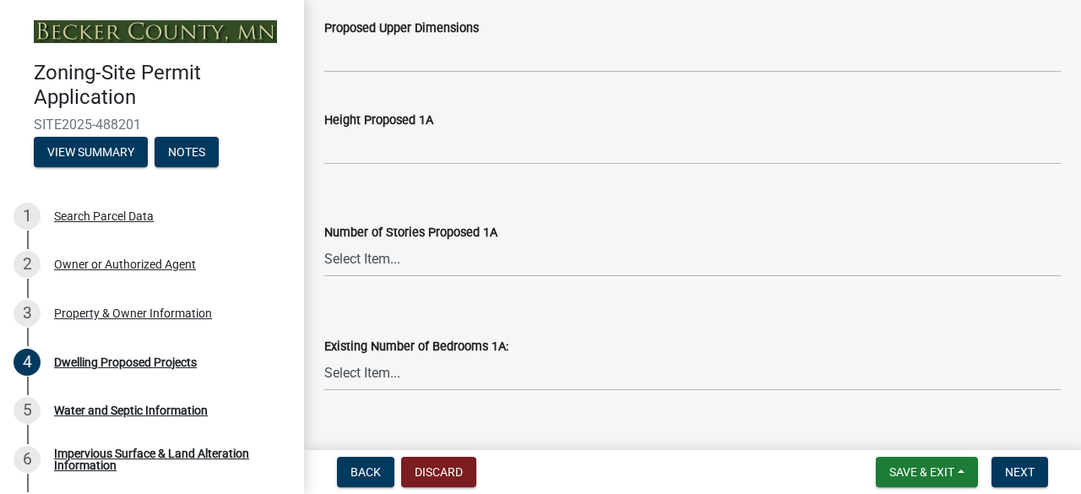
scroll to position [1417, 0]
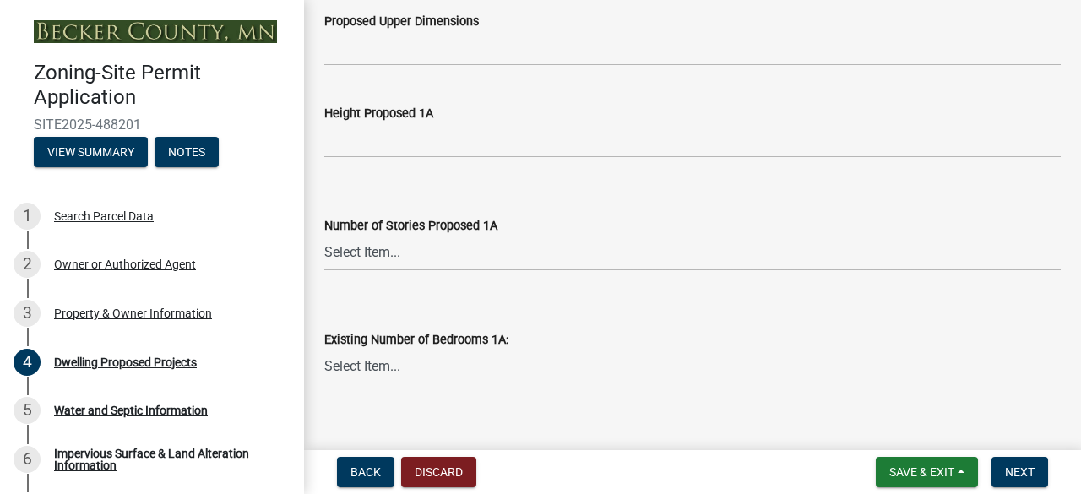
click at [345, 270] on select "Select Item... N/A 1 1.25 1.5 1.75 2 2.25 2.5" at bounding box center [692, 253] width 736 height 35
click at [324, 254] on select "Select Item... N/A 1 1.25 1.5 1.75 2 2.25 2.5" at bounding box center [692, 253] width 736 height 35
select select "4f5e2784-8c40-49a3-b0e9-8f1a3cbab4f4"
click at [324, 270] on div "Number of Stories Proposed 1A Select Item... N/A 1 1.25 1.5 1.75 2 2.25 2.5" at bounding box center [693, 220] width 762 height 99
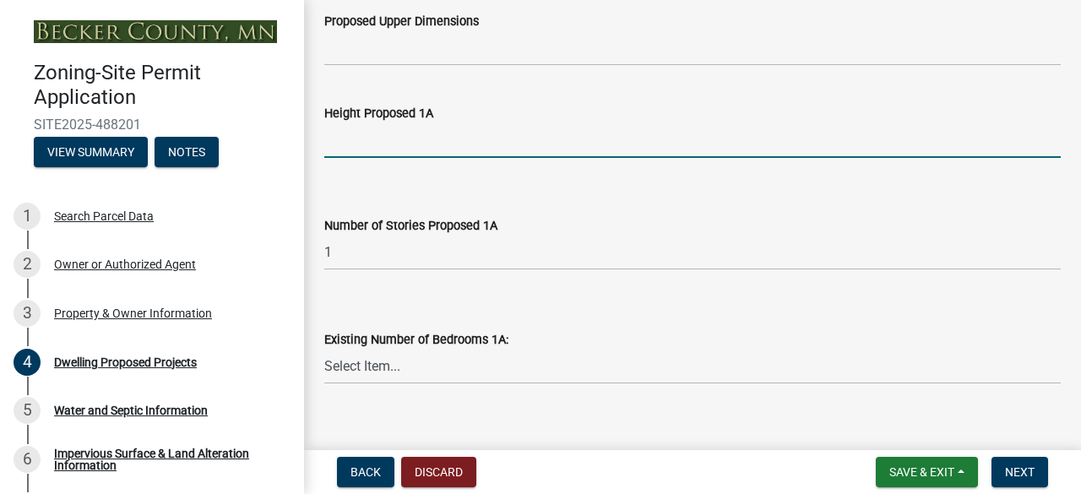
click at [336, 155] on input "Height Proposed 1A" at bounding box center [692, 140] width 736 height 35
click at [336, 156] on input "Height Proposed 1A" at bounding box center [692, 140] width 736 height 35
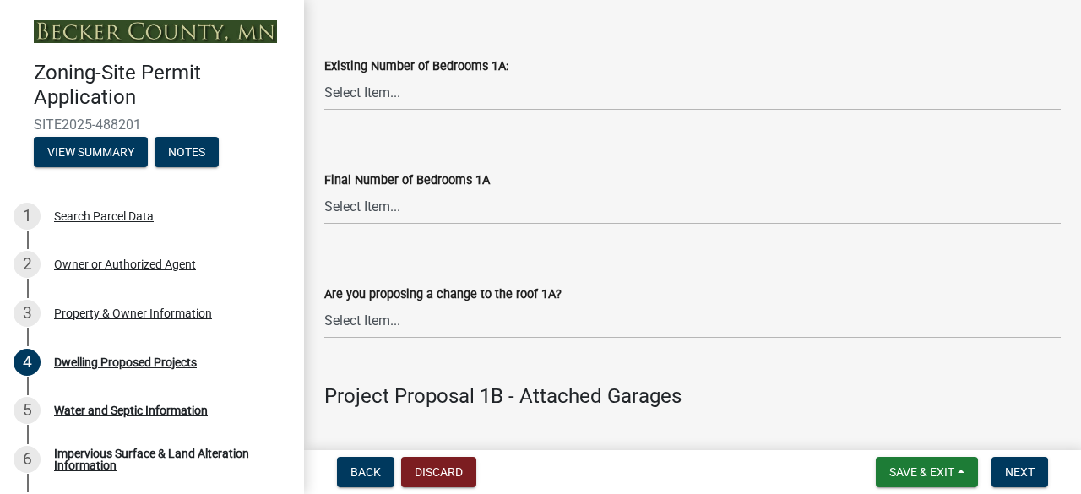
scroll to position [1731, 0]
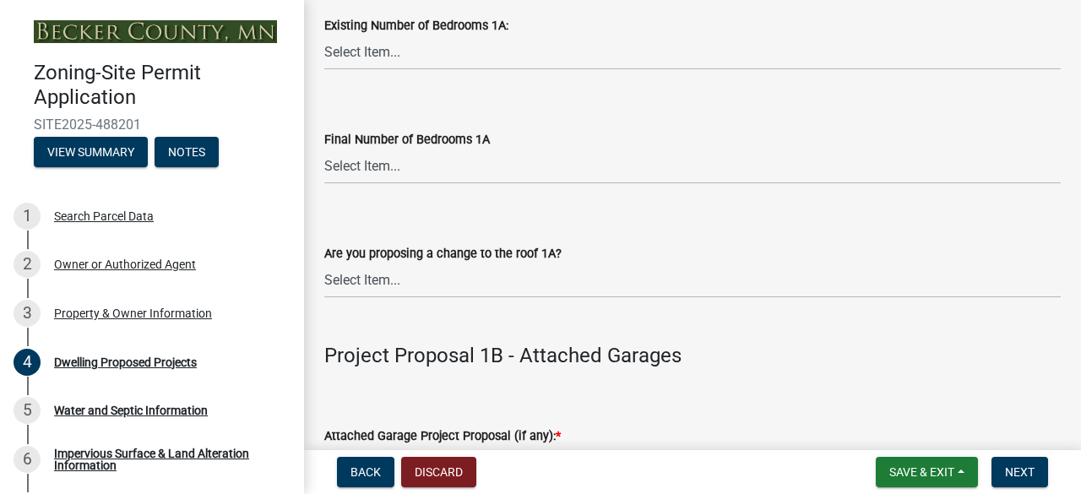
type input "12'"
click at [355, 184] on select "Select Item... 0 1 2 3 4 5 6 7 8" at bounding box center [692, 166] width 736 height 35
click at [324, 168] on select "Select Item... 0 1 2 3 4 5 6 7 8" at bounding box center [692, 166] width 736 height 35
select select "744d8552-d7ef-4cf1-b465-42901748f06c"
click at [348, 298] on select "Select Item... N/A Yes No" at bounding box center [692, 281] width 736 height 35
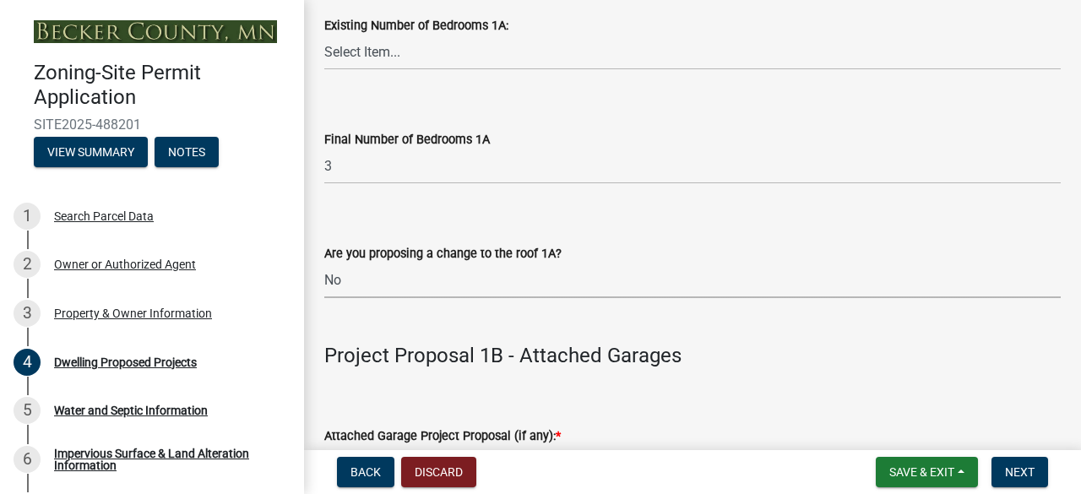
click at [324, 282] on select "Select Item... N/A Yes No" at bounding box center [692, 281] width 736 height 35
select select "b63d75fc-5f3c-4949-bc5e-b7a1b42903a6"
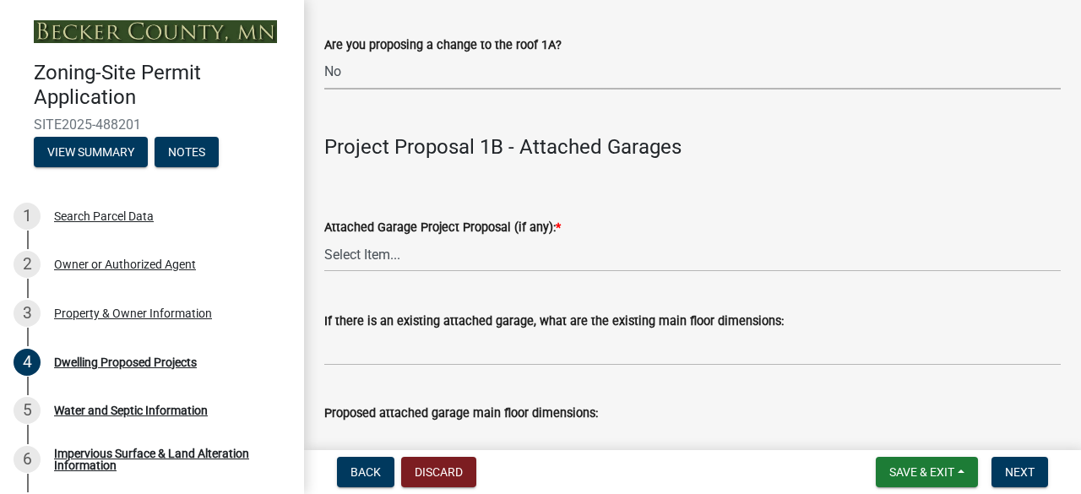
scroll to position [1961, 0]
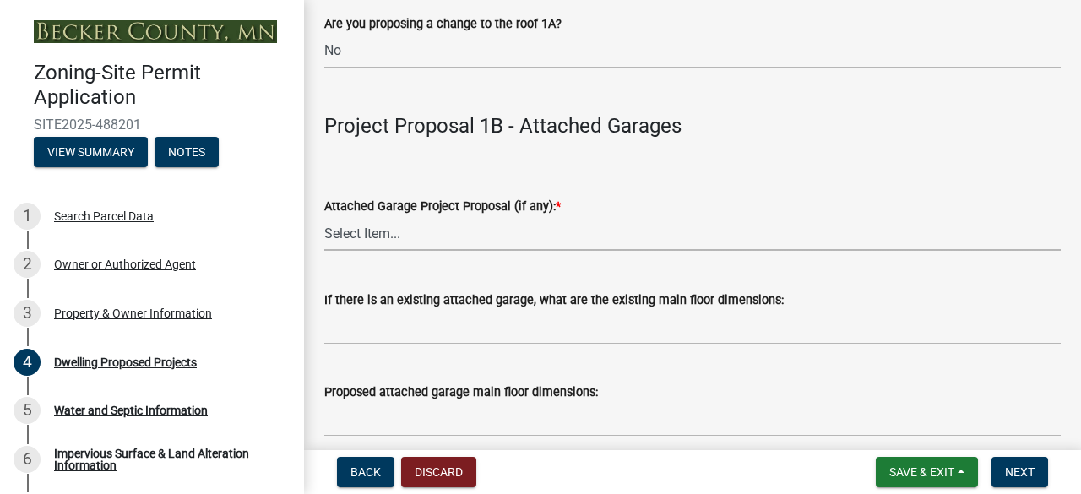
click at [328, 251] on select "Select Item... N/A New Attached Garage Addition to Attached Garage" at bounding box center [692, 233] width 736 height 35
click at [324, 236] on select "Select Item... N/A New Attached Garage Addition to Attached Garage" at bounding box center [692, 233] width 736 height 35
select select "11c1c089-3b44-43c0-9549-3c9eeea2451f"
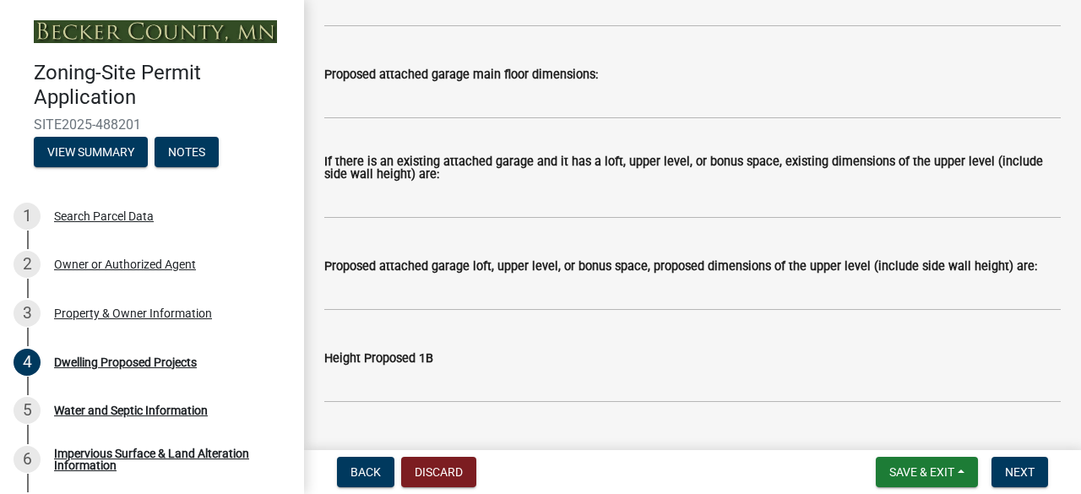
scroll to position [2285, 0]
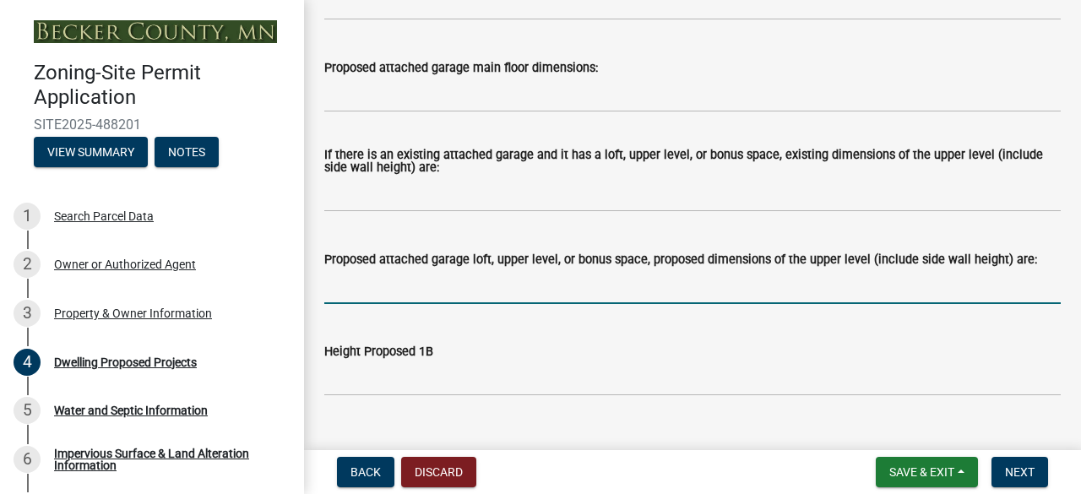
click at [372, 302] on input "Proposed attached garage loft, upper level, or bonus space, proposed dimensions…" at bounding box center [692, 286] width 736 height 35
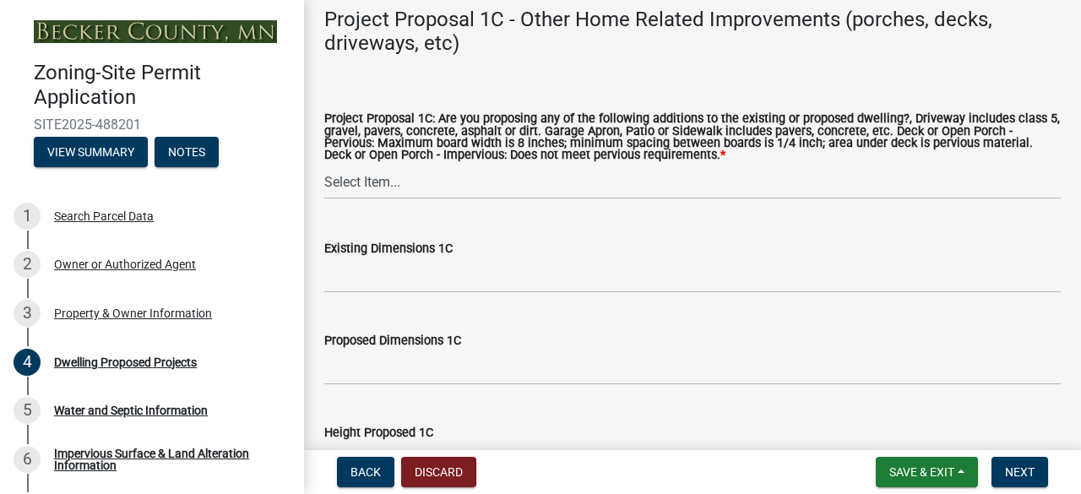
scroll to position [3238, 0]
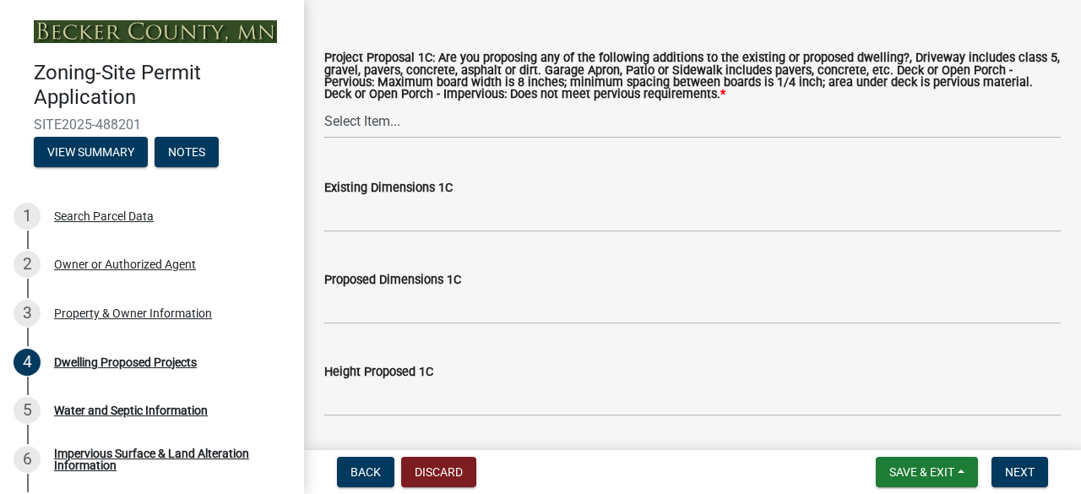
click at [380, 198] on div "Existing Dimensions 1C" at bounding box center [692, 187] width 736 height 20
click at [399, 194] on label "Existing Dimensions 1C" at bounding box center [388, 188] width 128 height 12
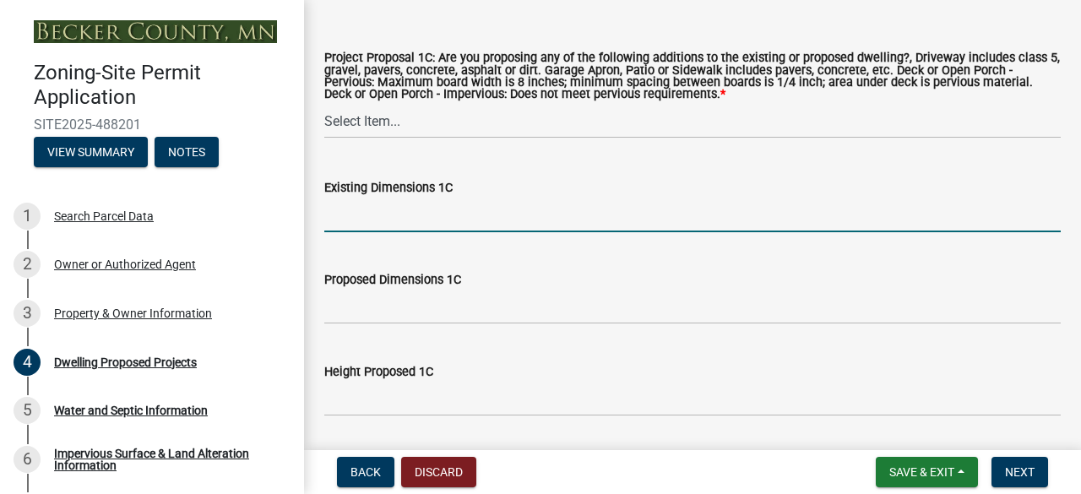
click at [399, 212] on input "Existing Dimensions 1C" at bounding box center [692, 215] width 736 height 35
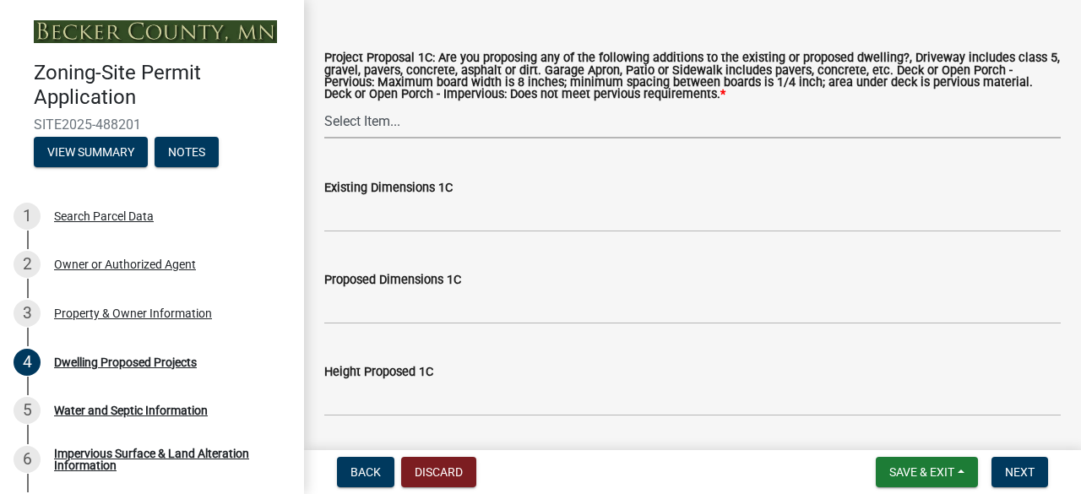
click at [355, 139] on select "Select Item... N/A Driveway Garage Apron Home Patio Sidewalk Deck - Pervious De…" at bounding box center [692, 121] width 736 height 35
click at [324, 125] on select "Select Item... N/A Driveway Garage Apron Home Patio Sidewalk Deck - Pervious De…" at bounding box center [692, 121] width 736 height 35
select select "92a0ce08-7963-4b1d-9a71-a10ef3c9fec5"
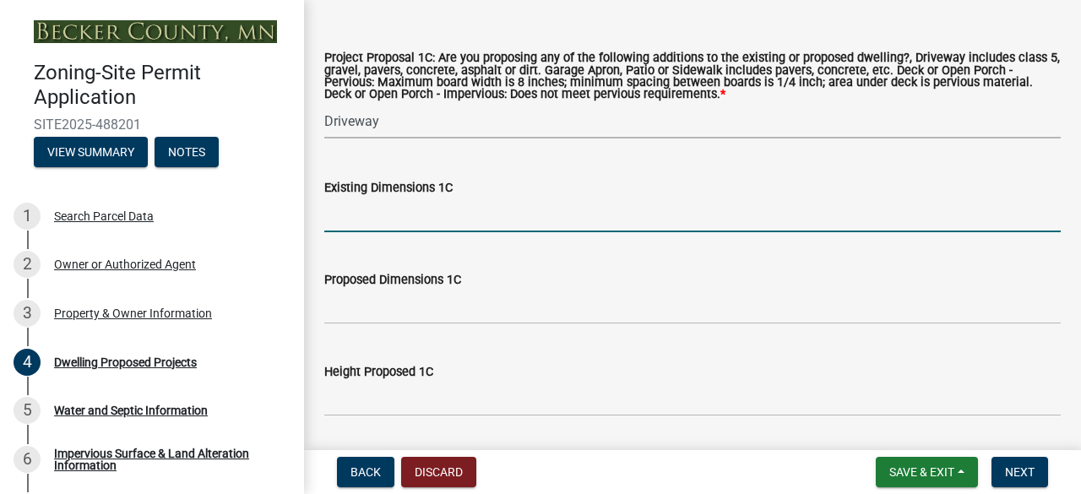
click at [350, 232] on input "Existing Dimensions 1C" at bounding box center [692, 215] width 736 height 35
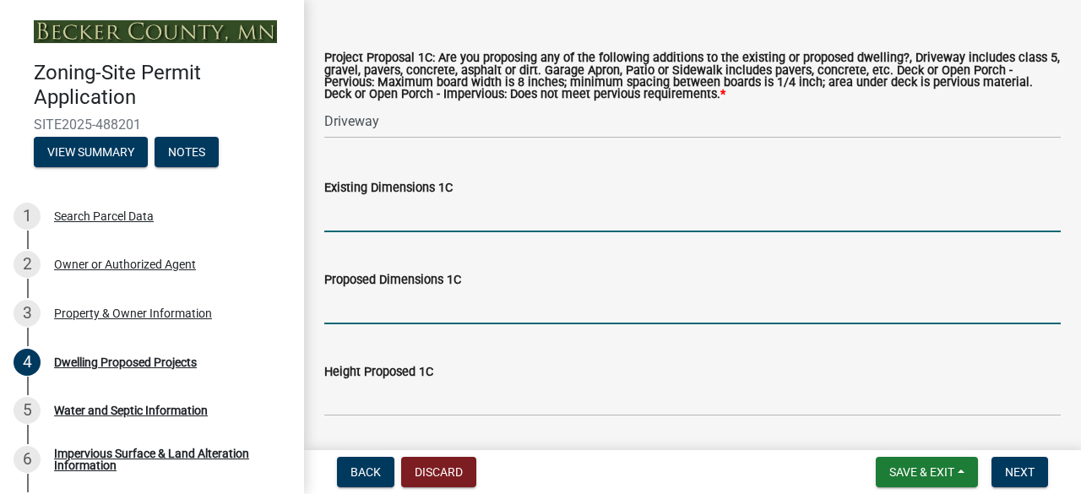
click at [357, 324] on input "Proposed Dimensions 1C" at bounding box center [692, 307] width 736 height 35
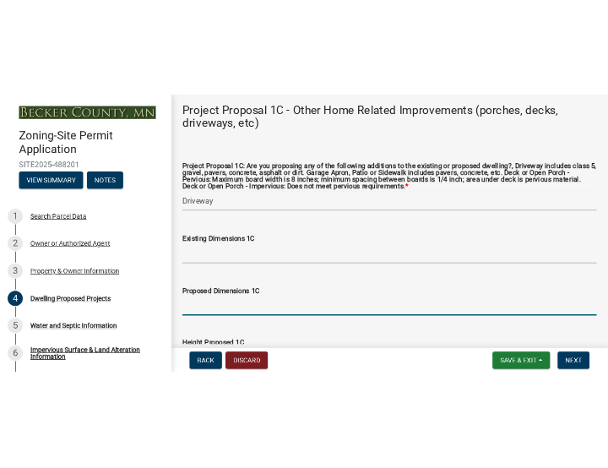
scroll to position [3156, 0]
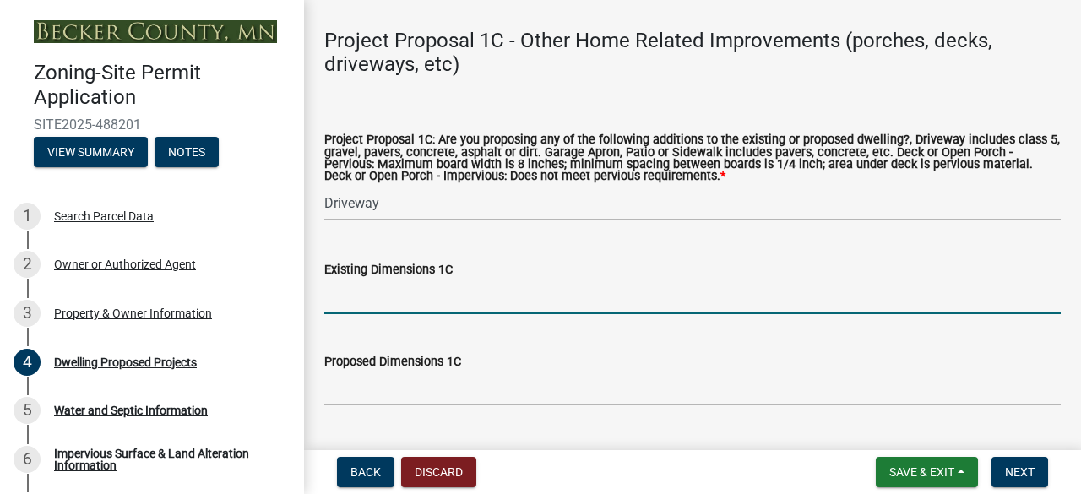
drag, startPoint x: 348, startPoint y: 312, endPoint x: 350, endPoint y: 325, distance: 12.8
click at [348, 314] on input "Existing Dimensions 1C" at bounding box center [692, 297] width 736 height 35
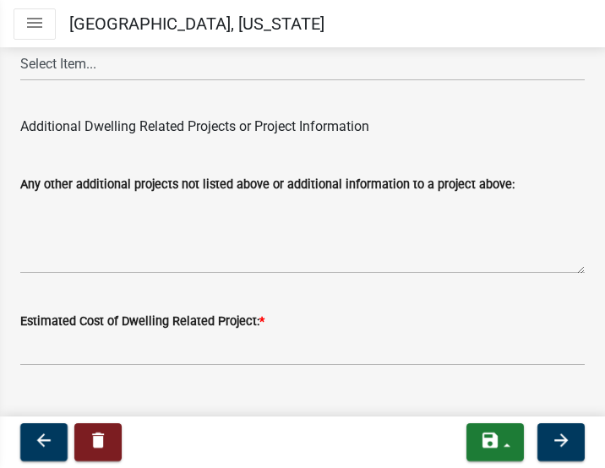
scroll to position [4754, 0]
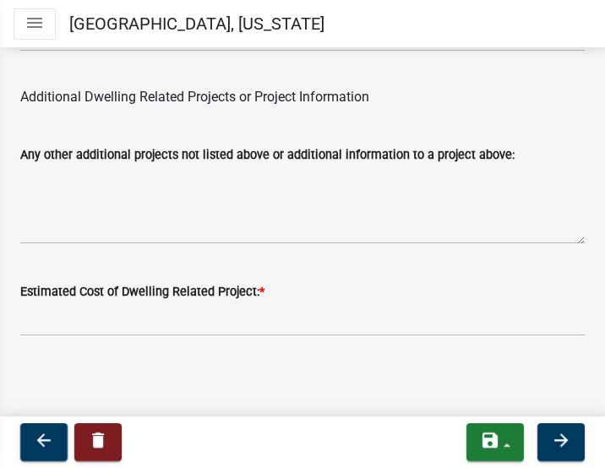
type input "L shape: 70' x 15' plus 35' x 15' . Estimated total 1,600 sq. ft. class 5 drive…"
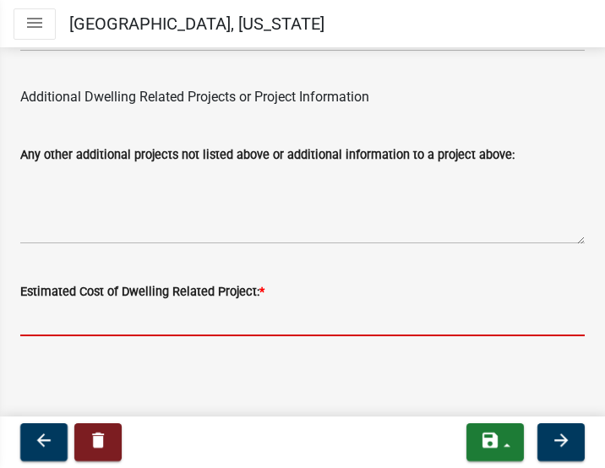
click at [57, 320] on input "text" at bounding box center [302, 319] width 564 height 35
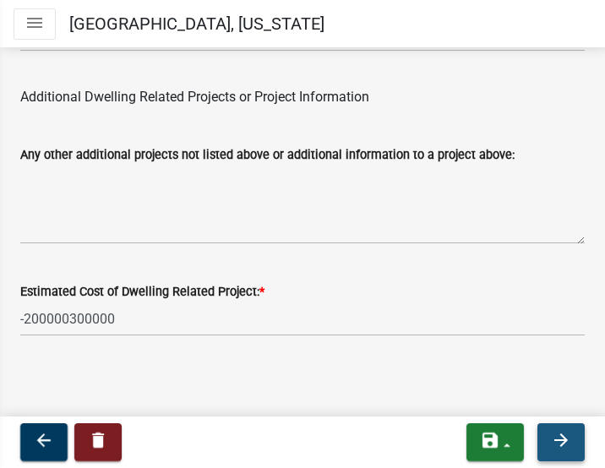
click at [566, 443] on icon "arrow_forward" at bounding box center [561, 440] width 20 height 20
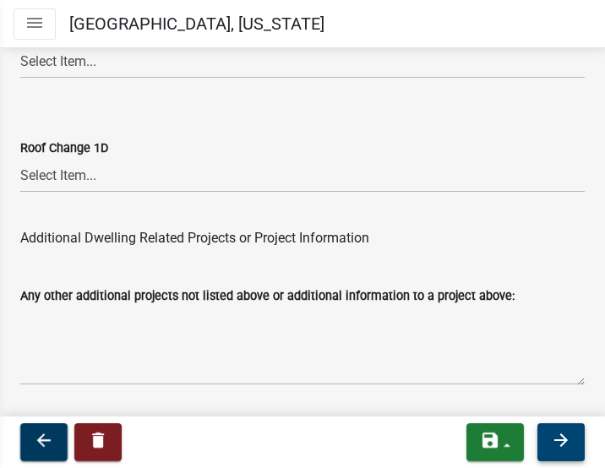
scroll to position [4788, 0]
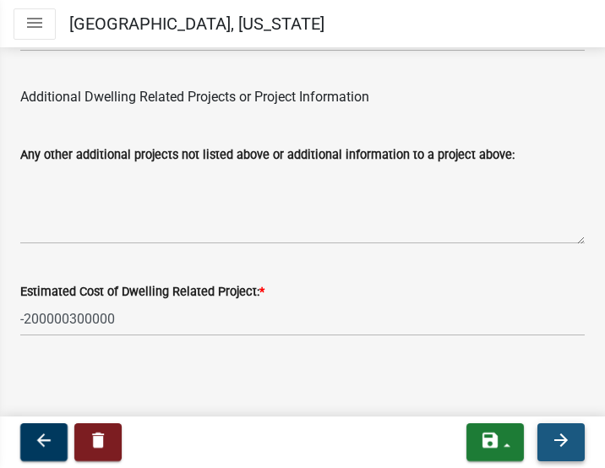
click at [554, 440] on icon "arrow_forward" at bounding box center [561, 440] width 20 height 20
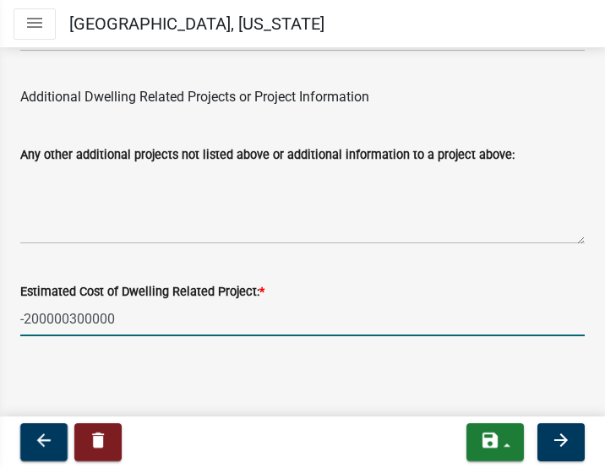
click at [25, 315] on input "-200000300000" at bounding box center [302, 319] width 564 height 35
click at [73, 321] on input "$200000300000" at bounding box center [302, 319] width 564 height 35
click at [51, 320] on input "$200000-300000" at bounding box center [302, 319] width 564 height 35
click at [80, 320] on input "$200,000-300000" at bounding box center [302, 319] width 564 height 35
click at [108, 319] on input "$200,000-$300000" at bounding box center [302, 319] width 564 height 35
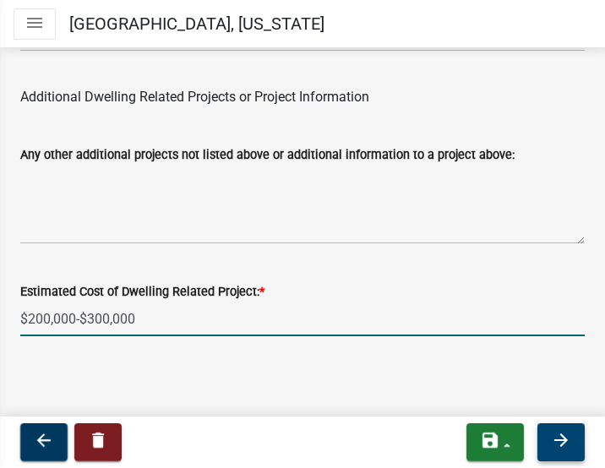
type input "-200000300000"
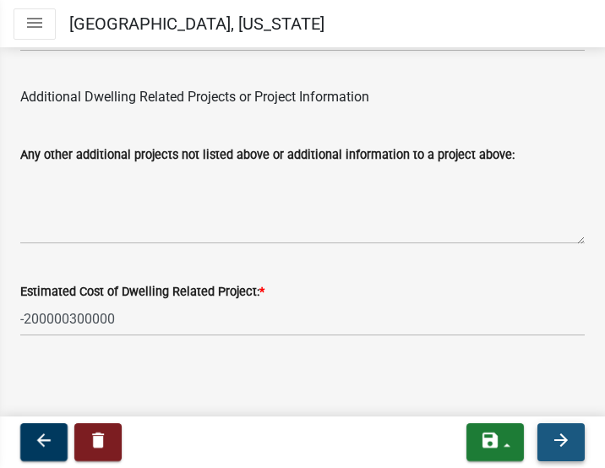
click at [561, 443] on icon "arrow_forward" at bounding box center [561, 440] width 20 height 20
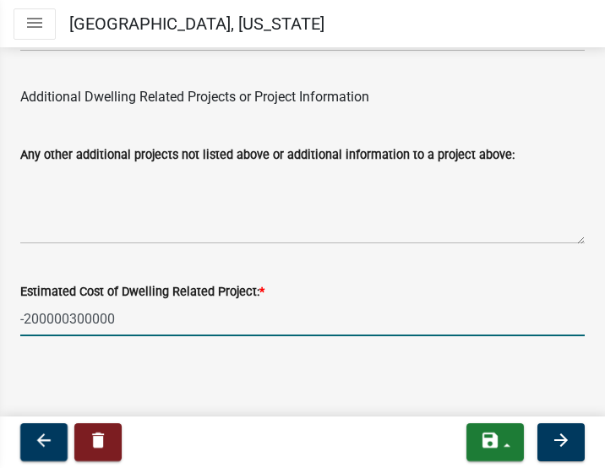
drag, startPoint x: 119, startPoint y: 316, endPoint x: -127, endPoint y: 296, distance: 246.5
click at [0, 296] on html "Internet Explorer does NOT work with GeoPermits. Get a new browser for more sec…" at bounding box center [302, 234] width 605 height 468
type input "300000"
click at [561, 437] on icon "arrow_forward" at bounding box center [561, 440] width 20 height 20
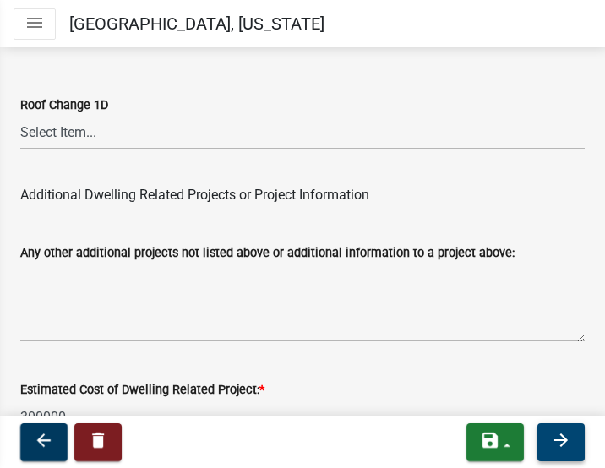
scroll to position [4596, 0]
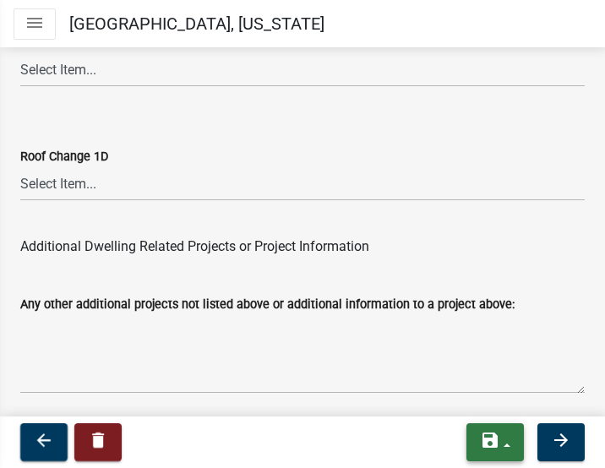
click at [508, 444] on button "save" at bounding box center [494, 442] width 57 height 38
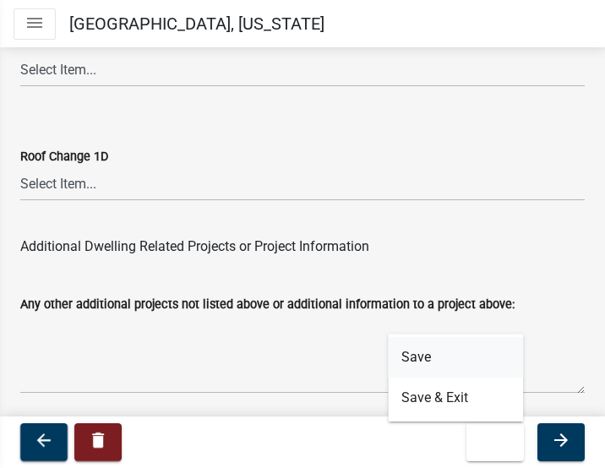
click at [419, 357] on button "Save" at bounding box center [455, 357] width 135 height 41
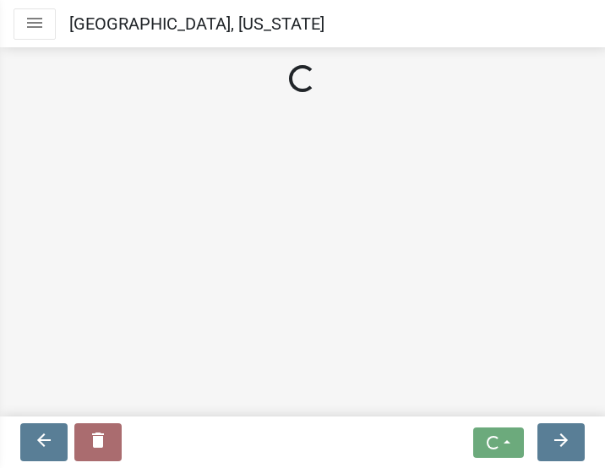
scroll to position [0, 0]
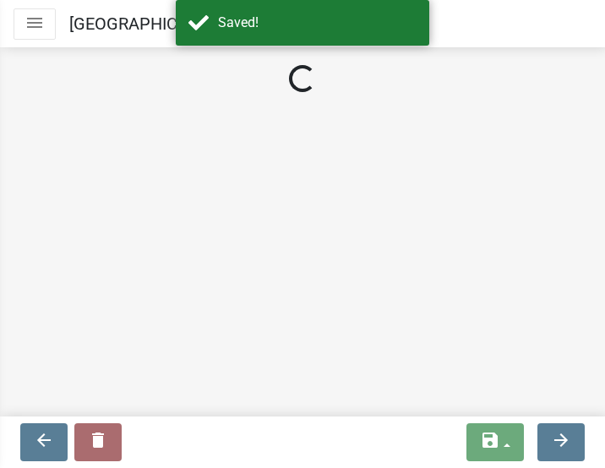
select select "5b8abcc6-67f7-49fb-8f25-c295ccc2b339"
select select "566f81cc-4b3f-4ecb-9f16-a2b313352c61"
select select "4f5e2784-8c40-49a3-b0e9-8f1a3cbab4f4"
select select "744d8552-d7ef-4cf1-b465-42901748f06c"
select select "b63d75fc-5f3c-4949-bc5e-b7a1b42903a6"
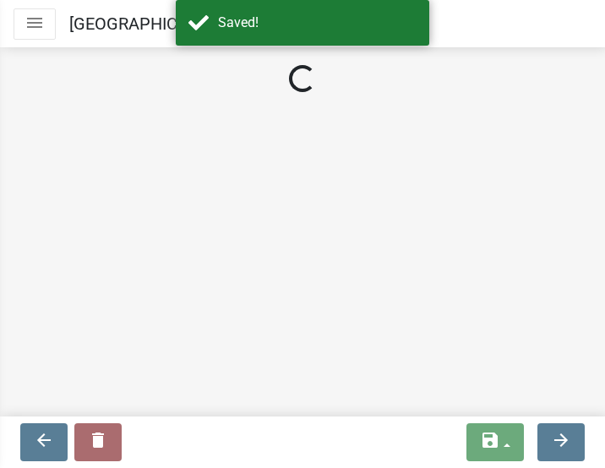
select select "11c1c089-3b44-43c0-9549-3c9eeea2451f"
select select "92a0ce08-7963-4b1d-9a71-a10ef3c9fec5"
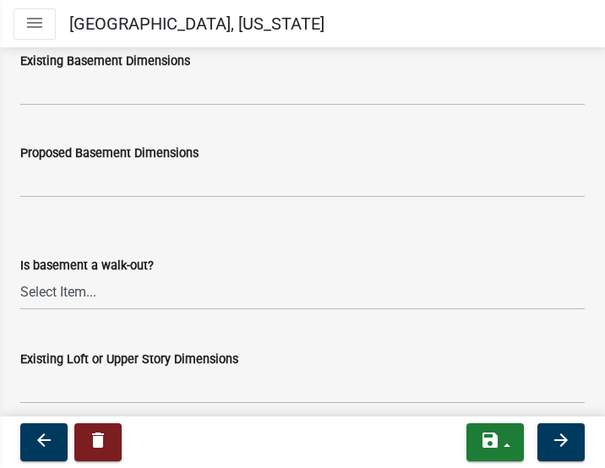
scroll to position [949, 0]
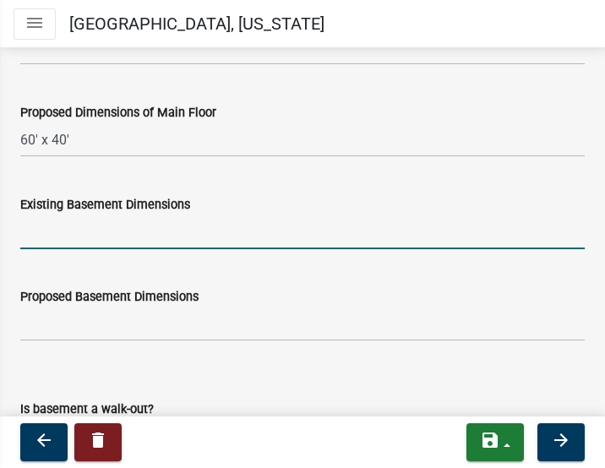
click at [48, 249] on input "Existing Basement Dimensions" at bounding box center [302, 232] width 564 height 35
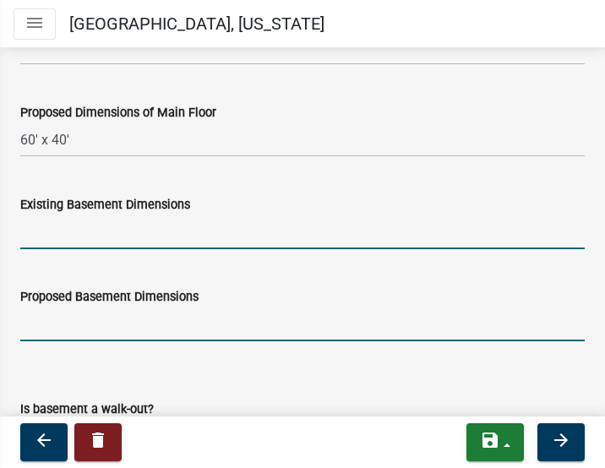
click at [44, 341] on input "Proposed Basement Dimensions" at bounding box center [302, 324] width 564 height 35
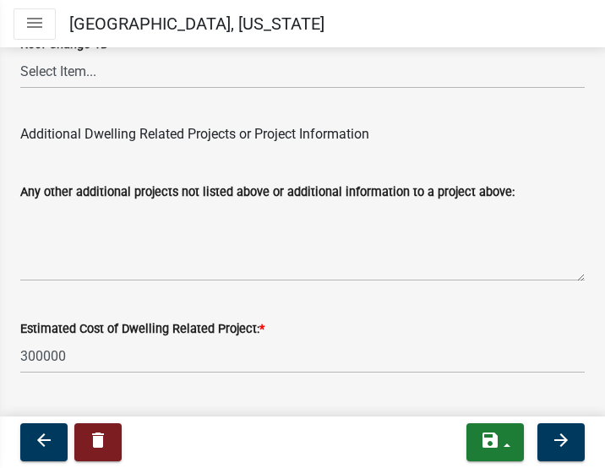
scroll to position [4754, 0]
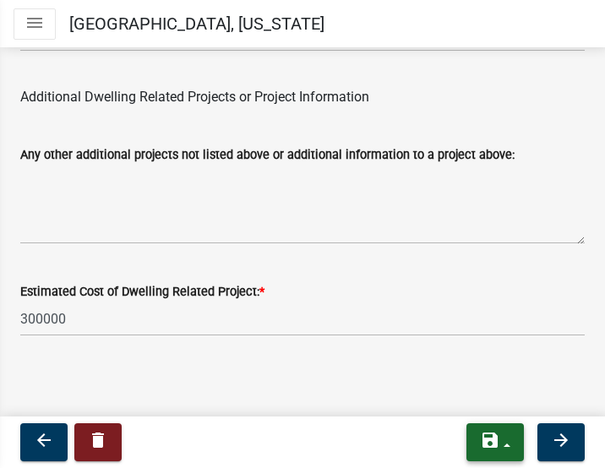
type input "N/A"
click at [510, 441] on button "save" at bounding box center [494, 442] width 57 height 38
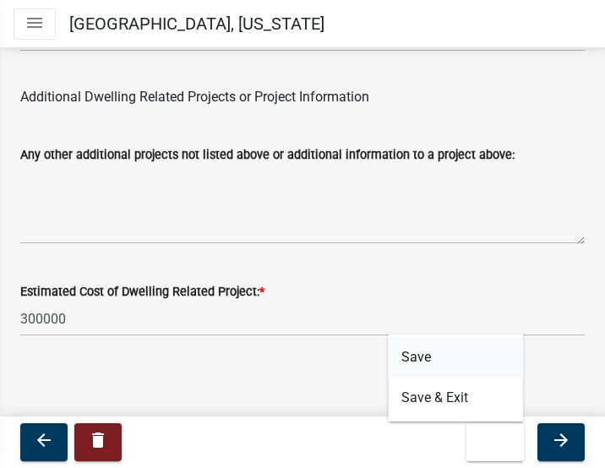
click at [405, 358] on button "Save" at bounding box center [455, 357] width 135 height 41
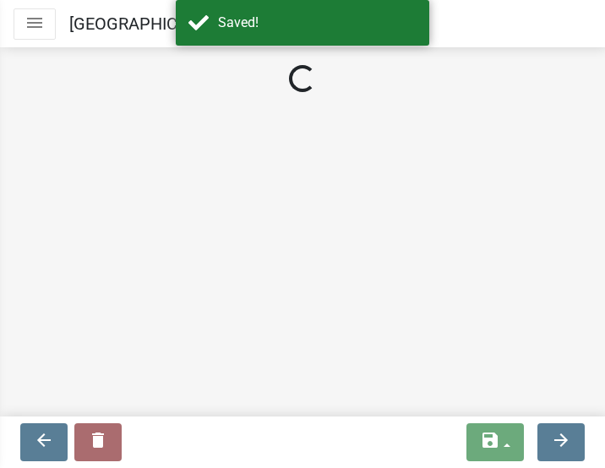
select select "5b8abcc6-67f7-49fb-8f25-c295ccc2b339"
select select "566f81cc-4b3f-4ecb-9f16-a2b313352c61"
select select "4f5e2784-8c40-49a3-b0e9-8f1a3cbab4f4"
select select "744d8552-d7ef-4cf1-b465-42901748f06c"
select select "b63d75fc-5f3c-4949-bc5e-b7a1b42903a6"
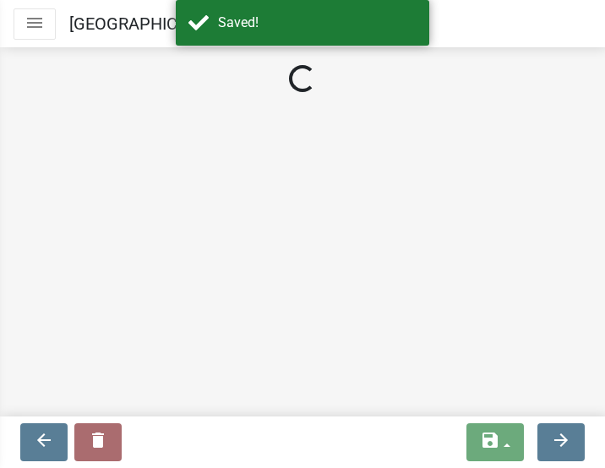
select select "11c1c089-3b44-43c0-9549-3c9eeea2451f"
select select "92a0ce08-7963-4b1d-9a71-a10ef3c9fec5"
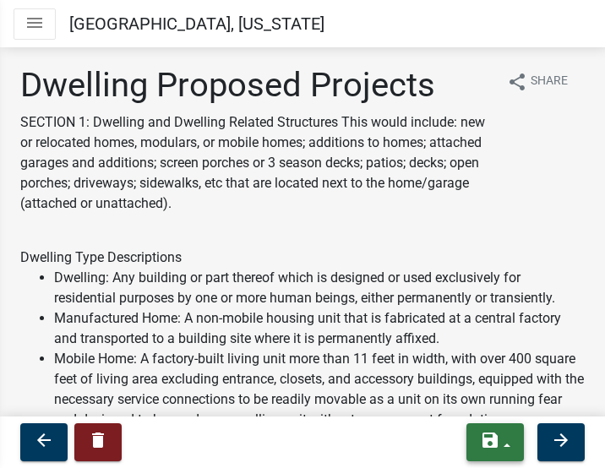
click at [508, 446] on button "save" at bounding box center [494, 442] width 57 height 38
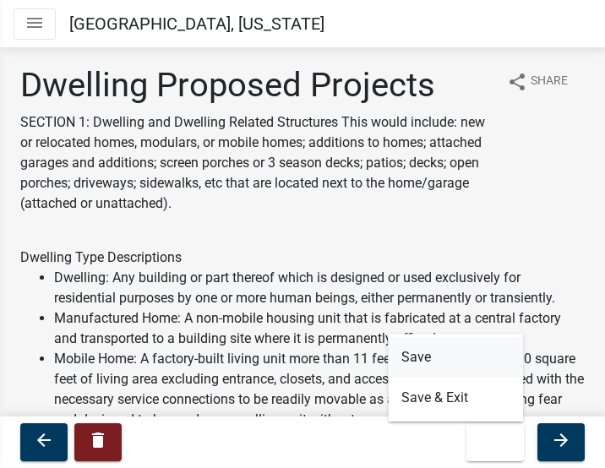
click at [410, 357] on button "Save" at bounding box center [455, 357] width 135 height 41
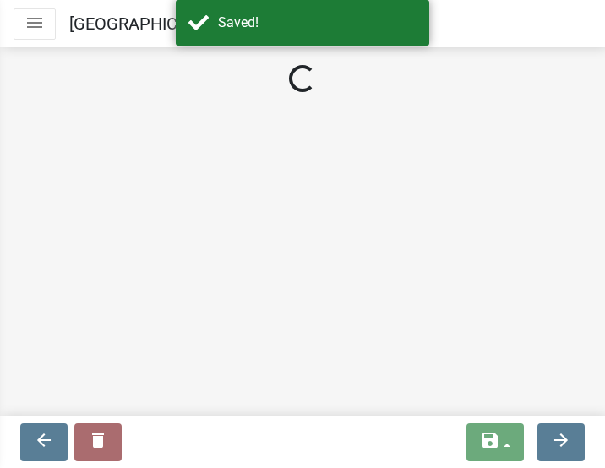
select select "5b8abcc6-67f7-49fb-8f25-c295ccc2b339"
select select "566f81cc-4b3f-4ecb-9f16-a2b313352c61"
select select "4f5e2784-8c40-49a3-b0e9-8f1a3cbab4f4"
select select "744d8552-d7ef-4cf1-b465-42901748f06c"
select select "b63d75fc-5f3c-4949-bc5e-b7a1b42903a6"
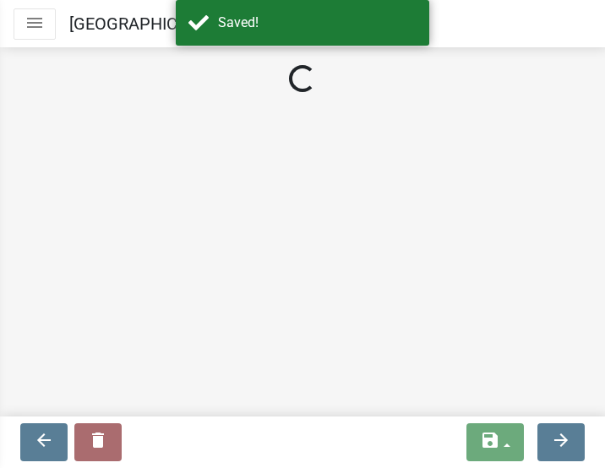
select select "11c1c089-3b44-43c0-9549-3c9eeea2451f"
select select "92a0ce08-7963-4b1d-9a71-a10ef3c9fec5"
